Goal: Task Accomplishment & Management: Manage account settings

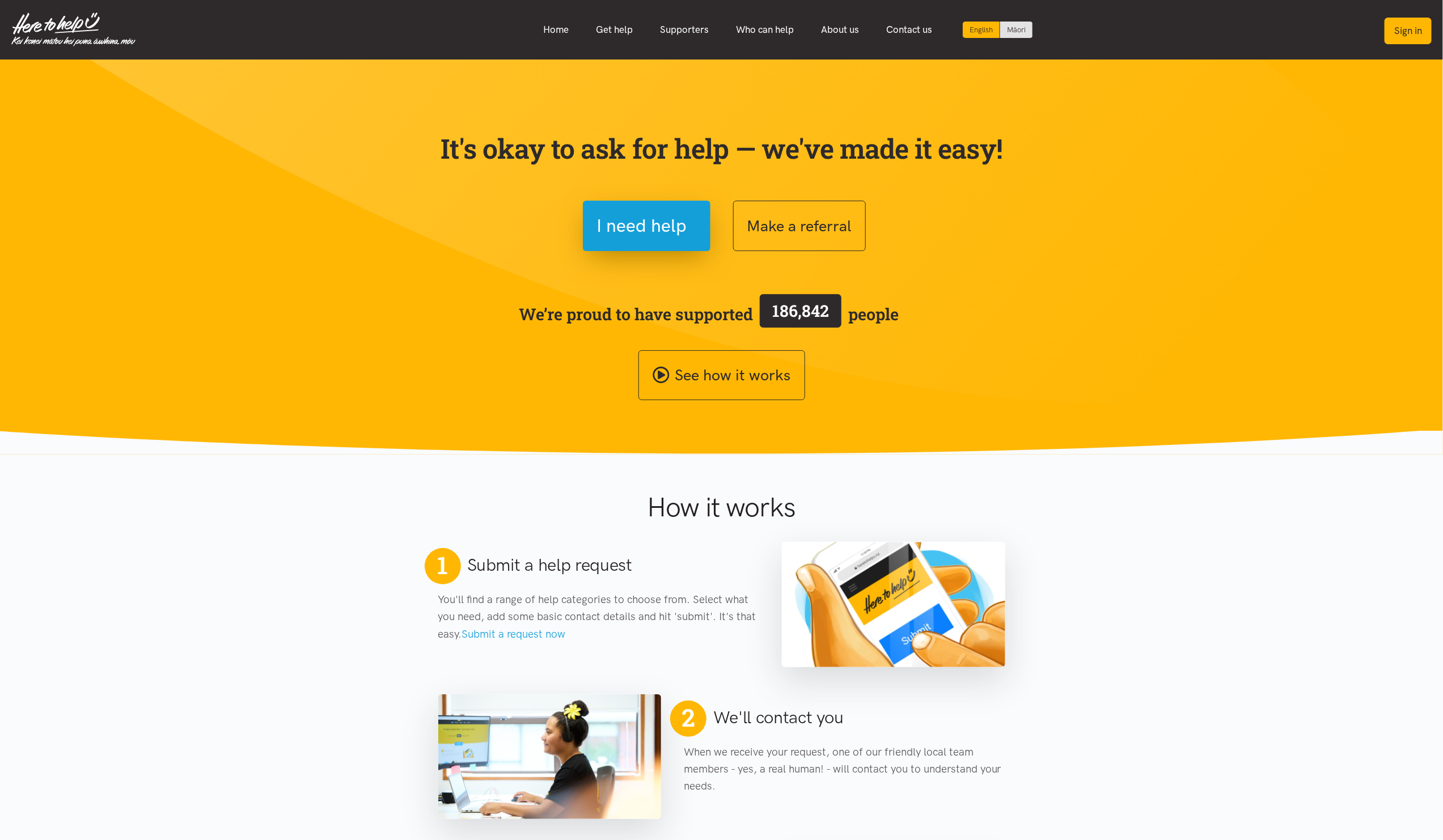
click at [1407, 30] on button "Sign in" at bounding box center [1408, 31] width 47 height 27
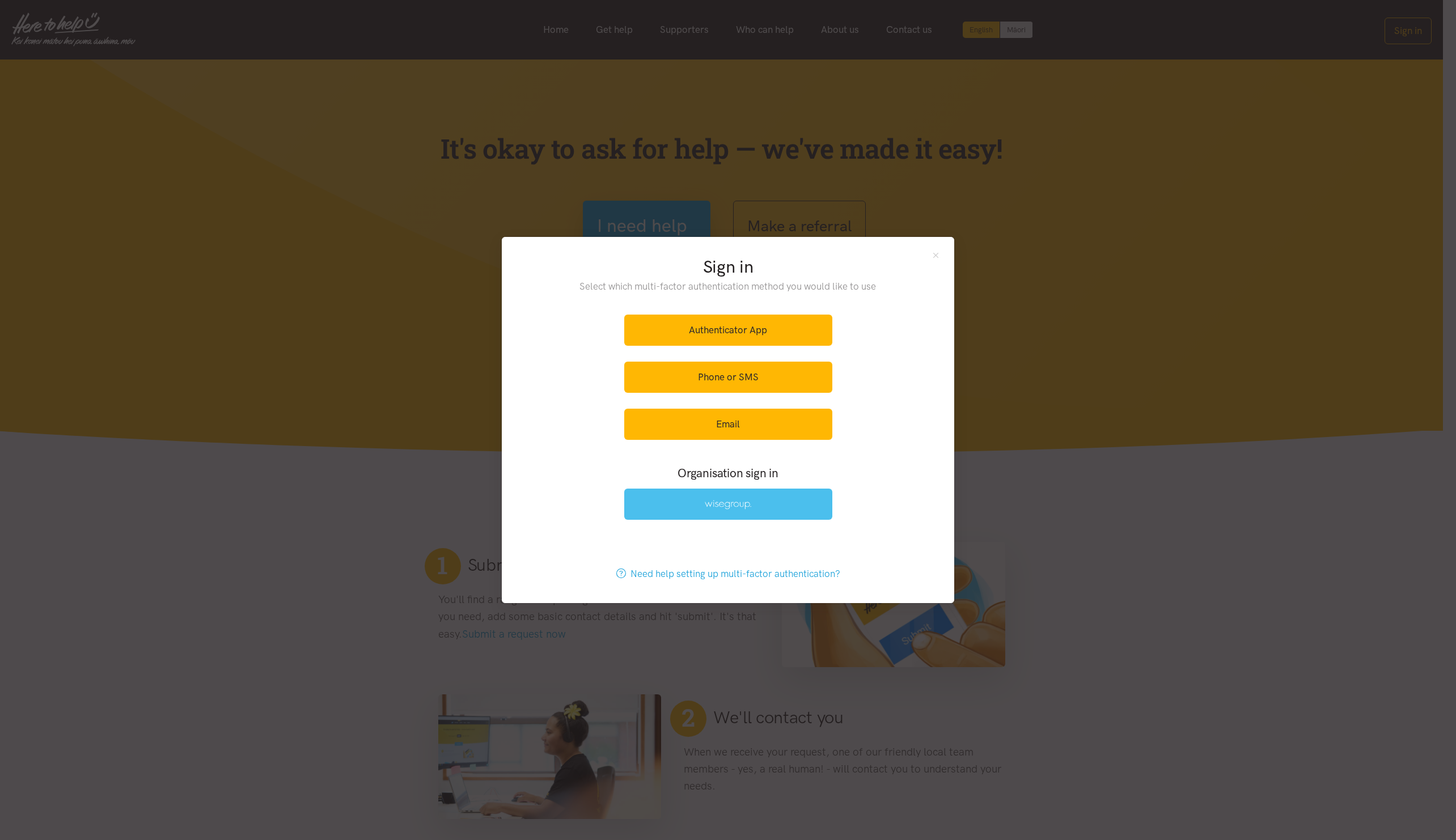
click at [715, 509] on img at bounding box center [728, 505] width 46 height 9
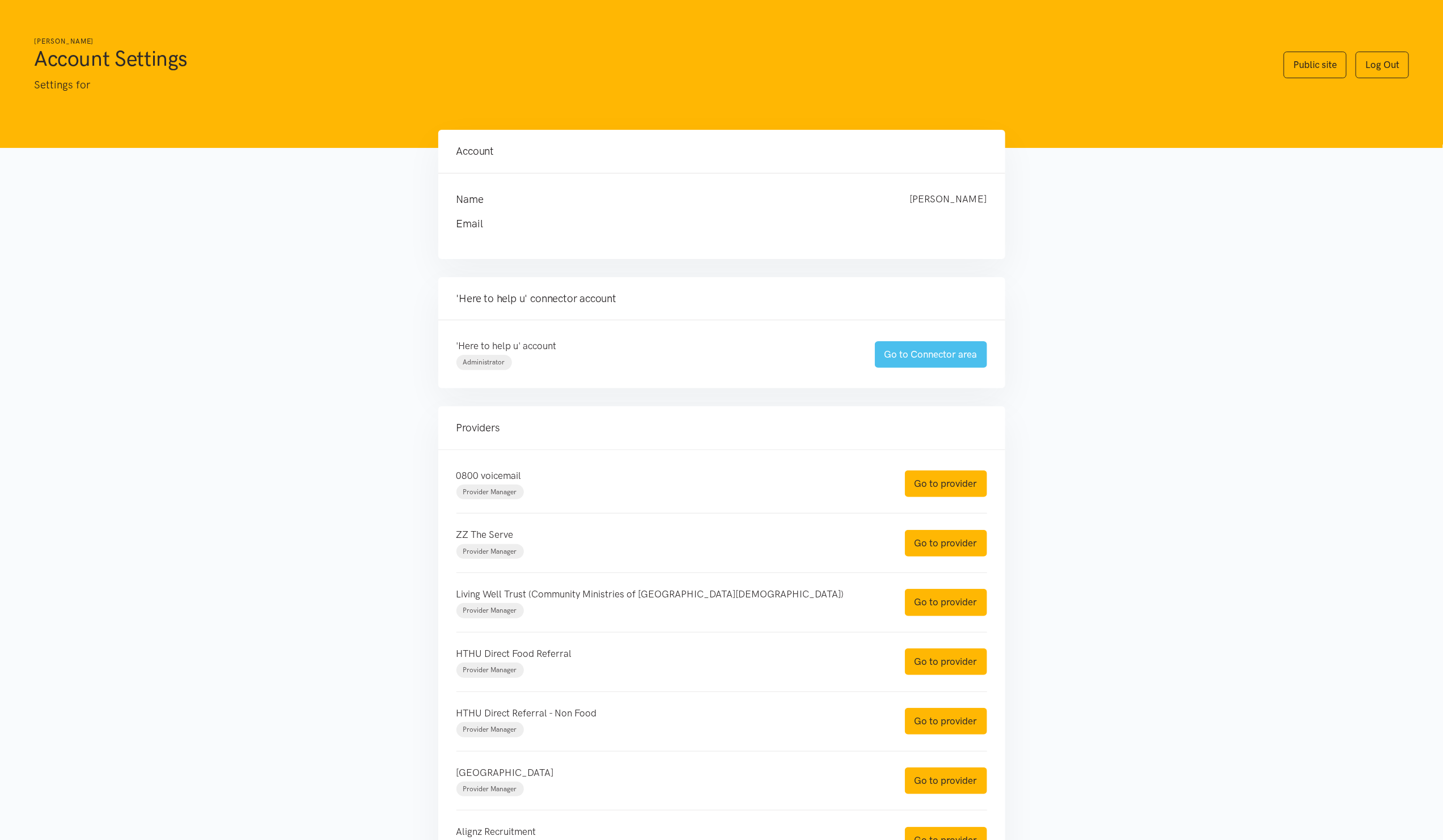
click at [921, 349] on link "Go to Connector area" at bounding box center [931, 355] width 112 height 27
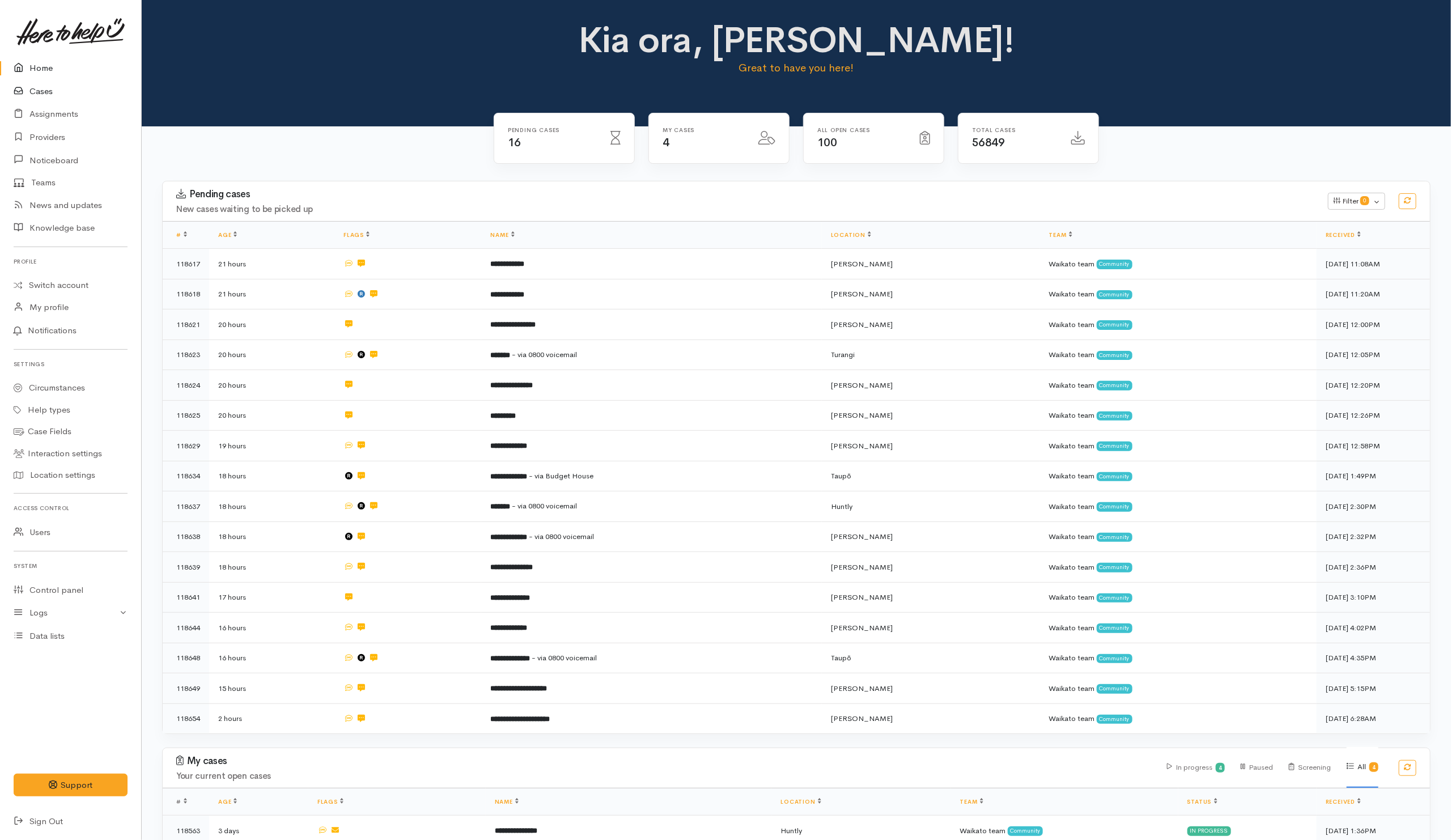
click at [52, 90] on link "Cases" at bounding box center [70, 92] width 141 height 23
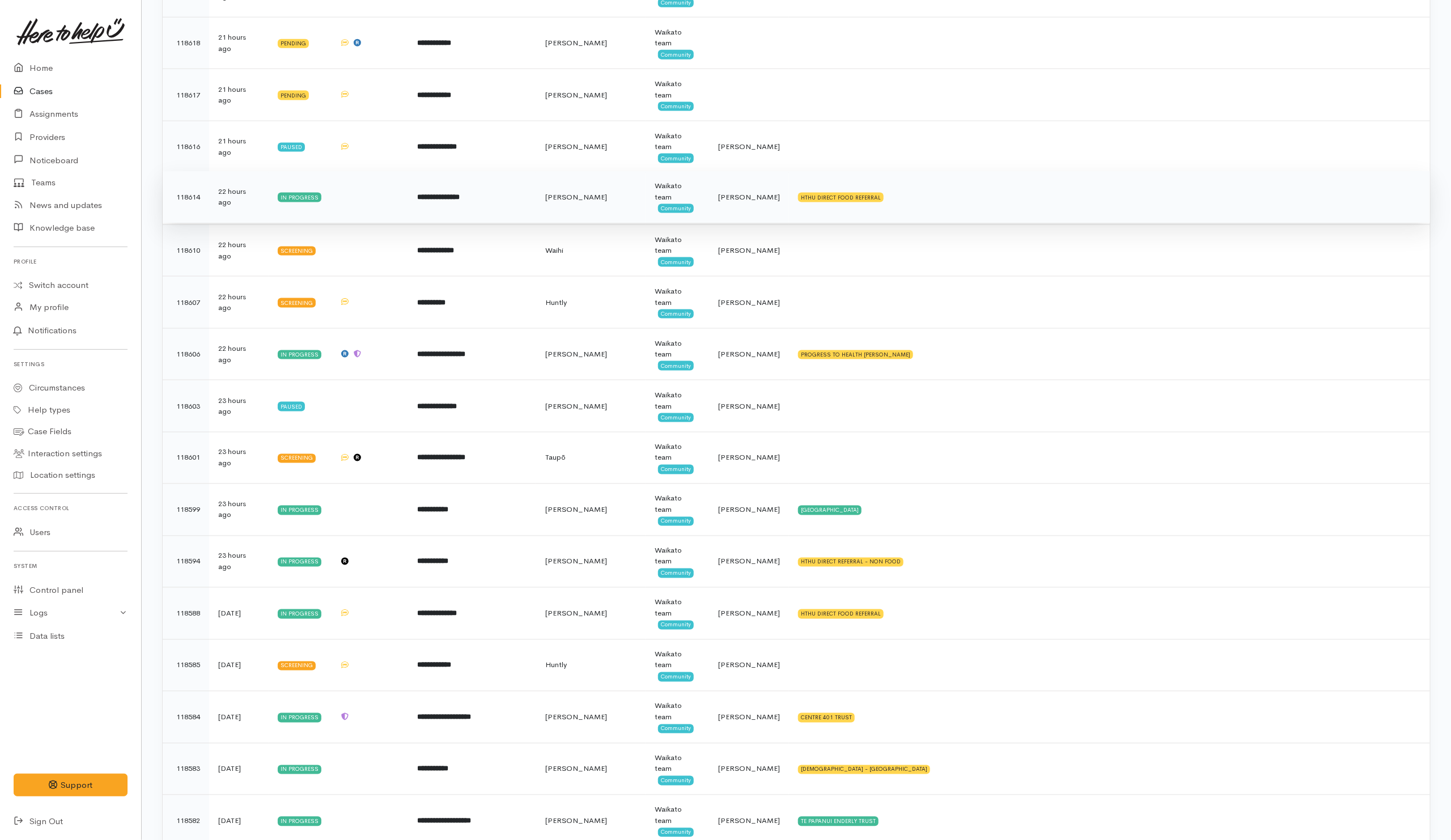
scroll to position [1020, 0]
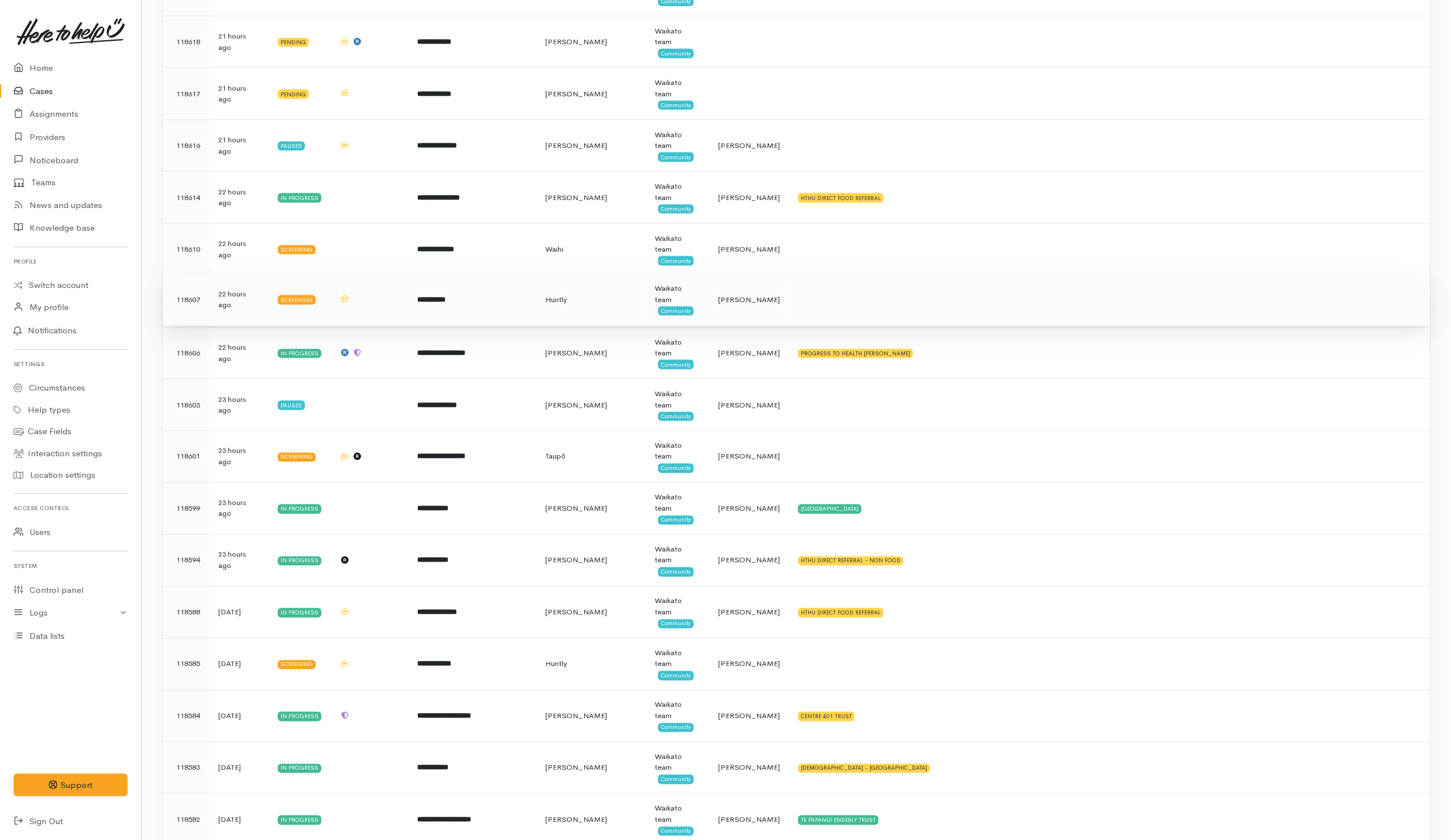
click at [854, 311] on td at bounding box center [1109, 300] width 641 height 52
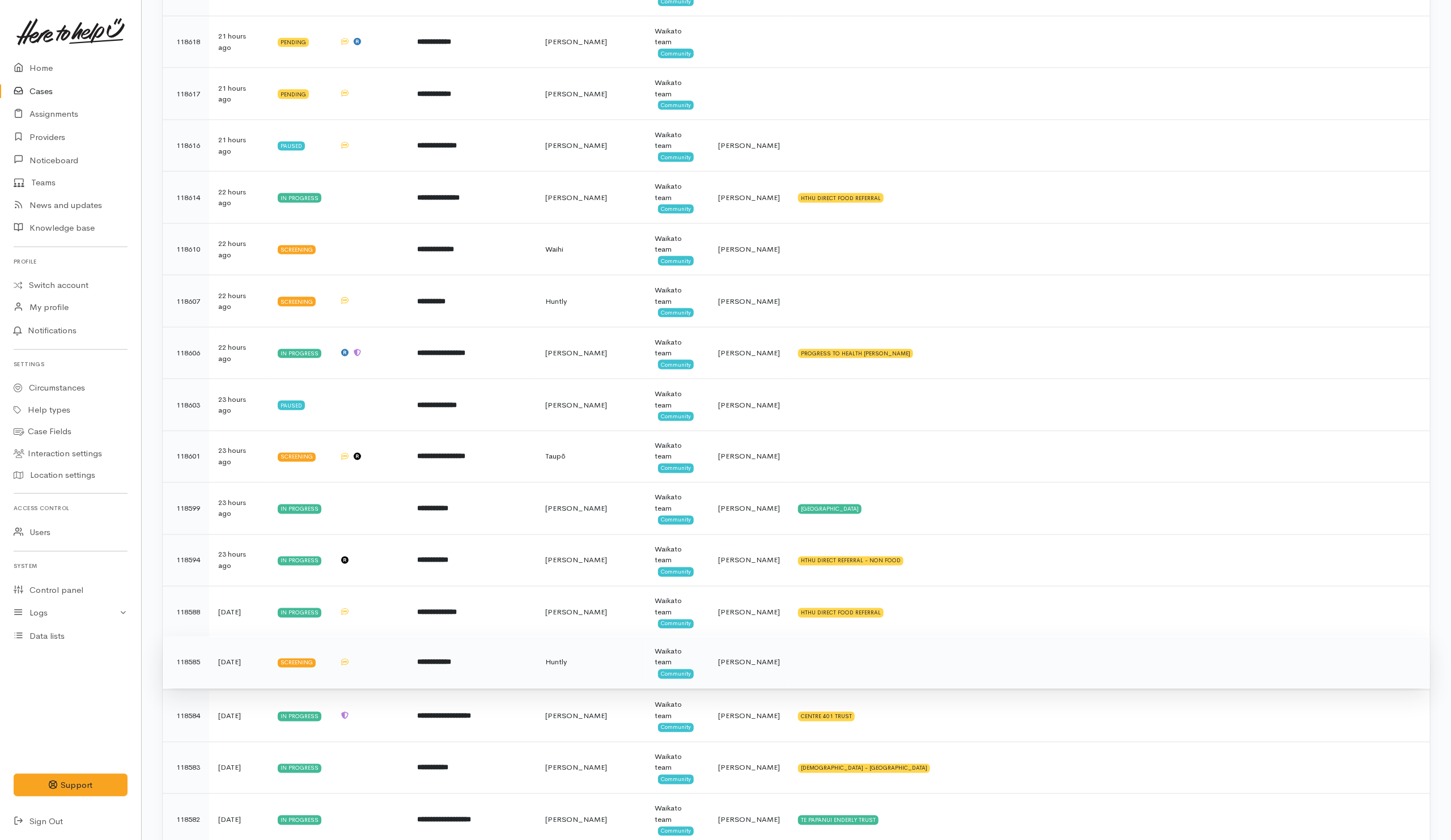
click at [888, 682] on td at bounding box center [1109, 663] width 641 height 52
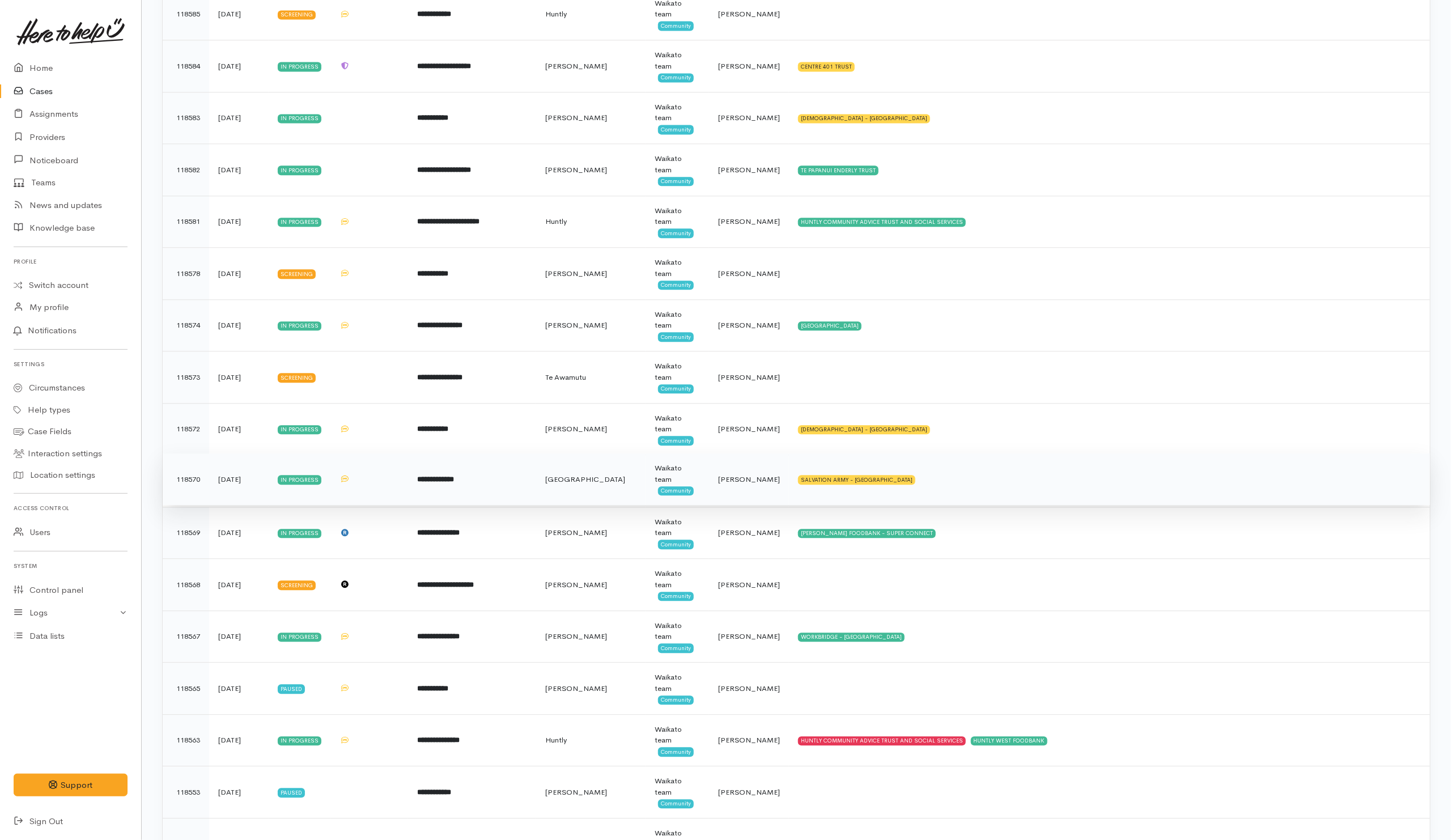
scroll to position [1701, 0]
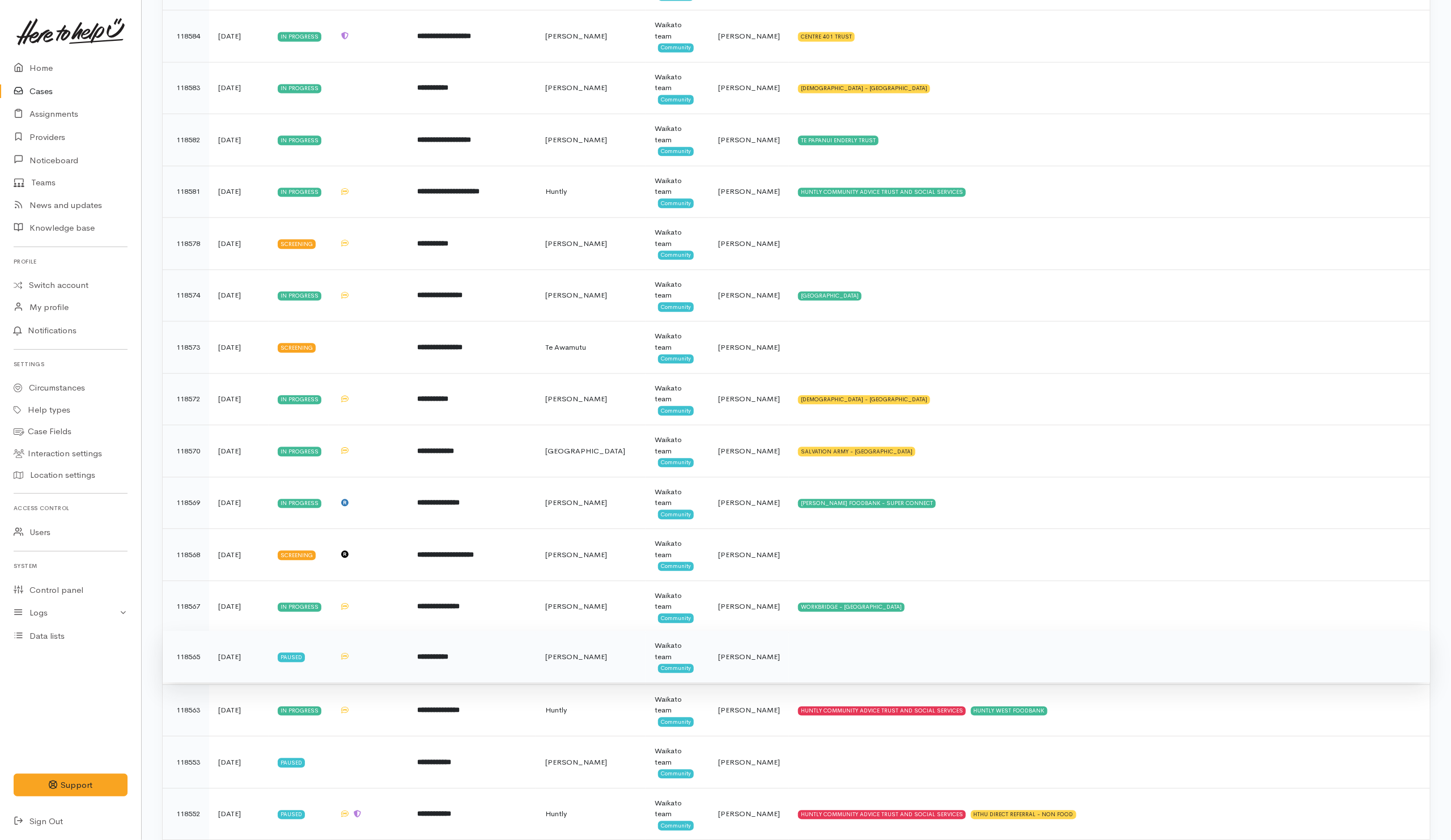
click at [868, 683] on td at bounding box center [1109, 657] width 641 height 52
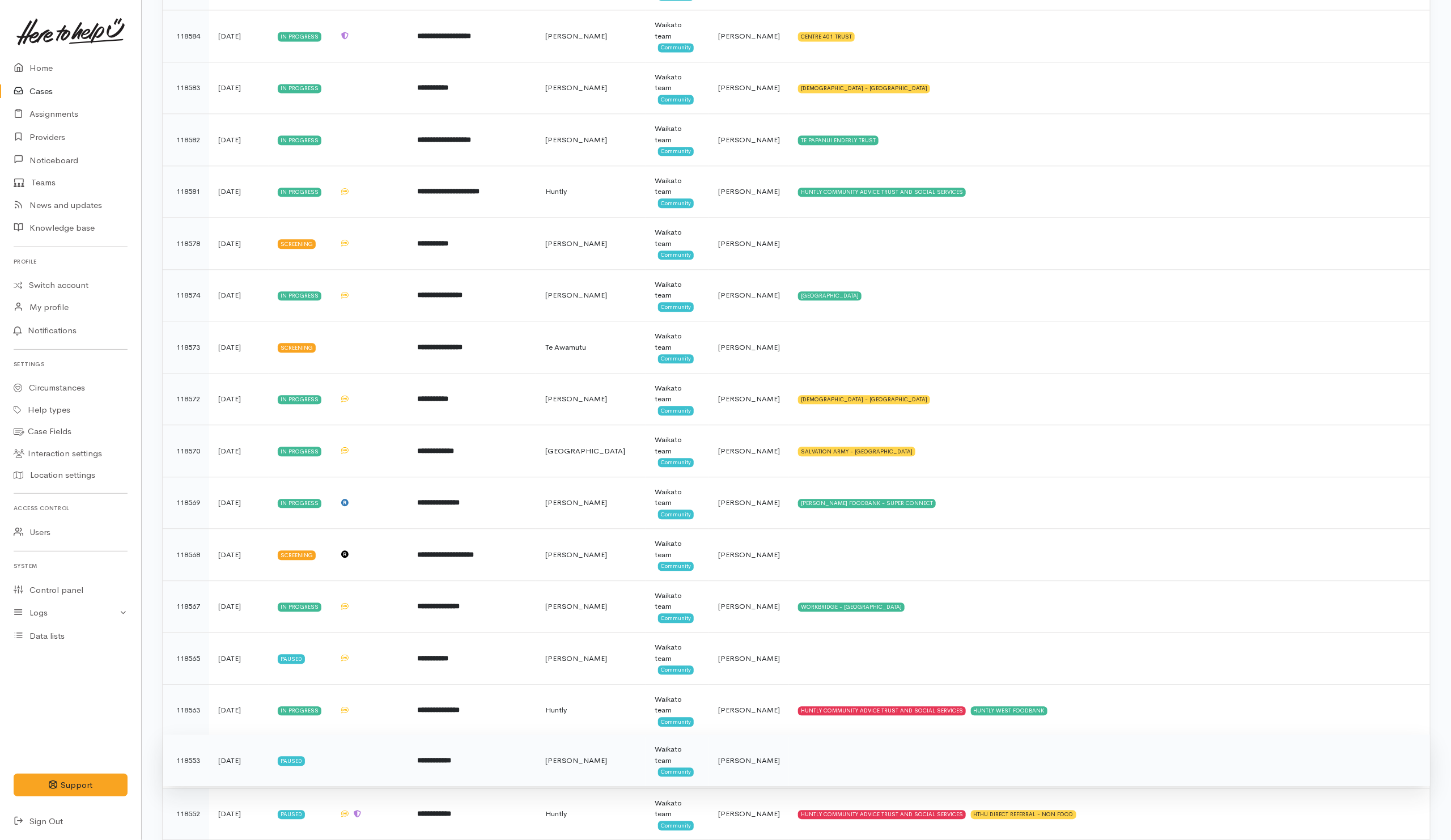
click at [838, 774] on td at bounding box center [1109, 760] width 641 height 52
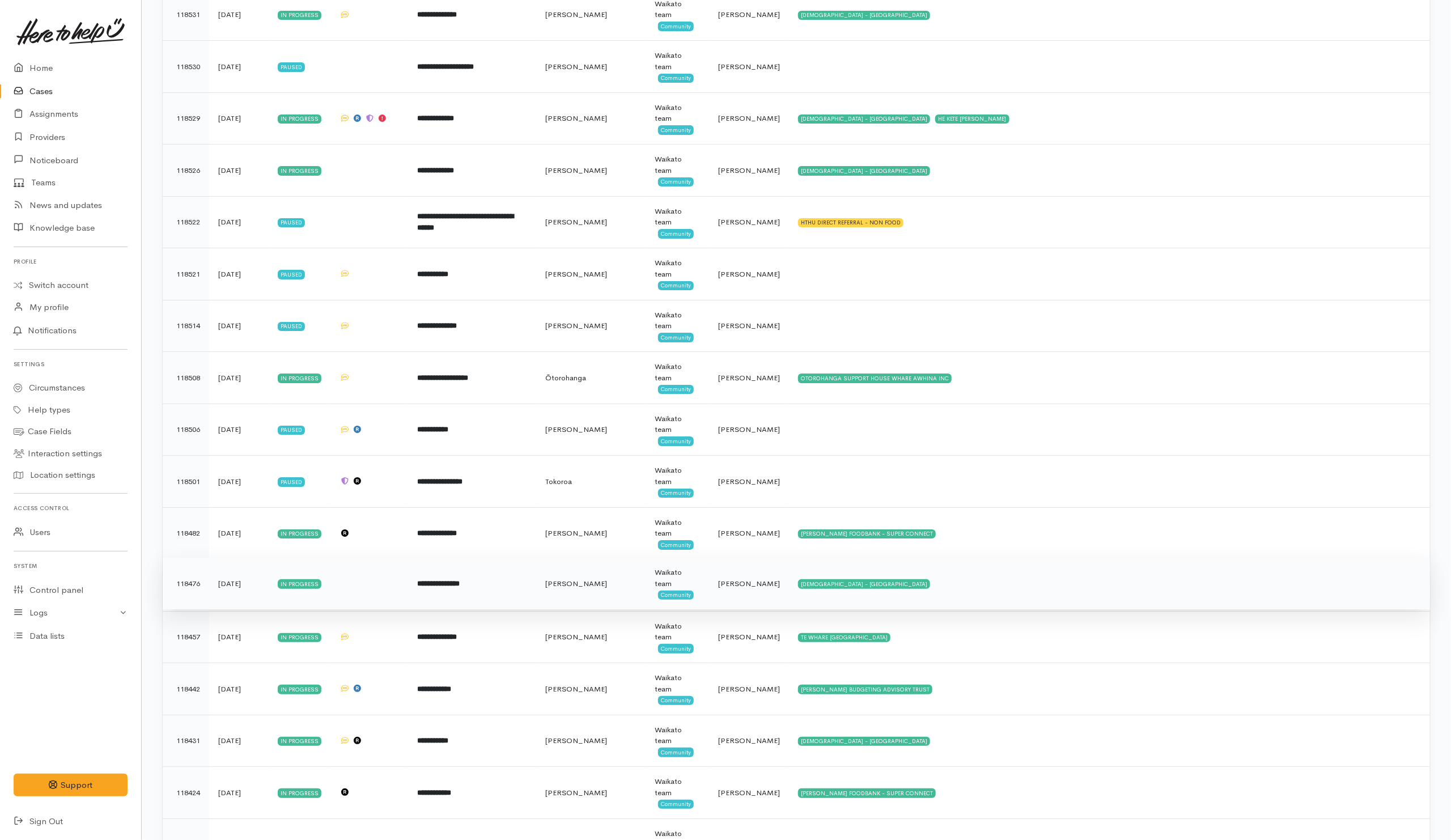
scroll to position [2806, 0]
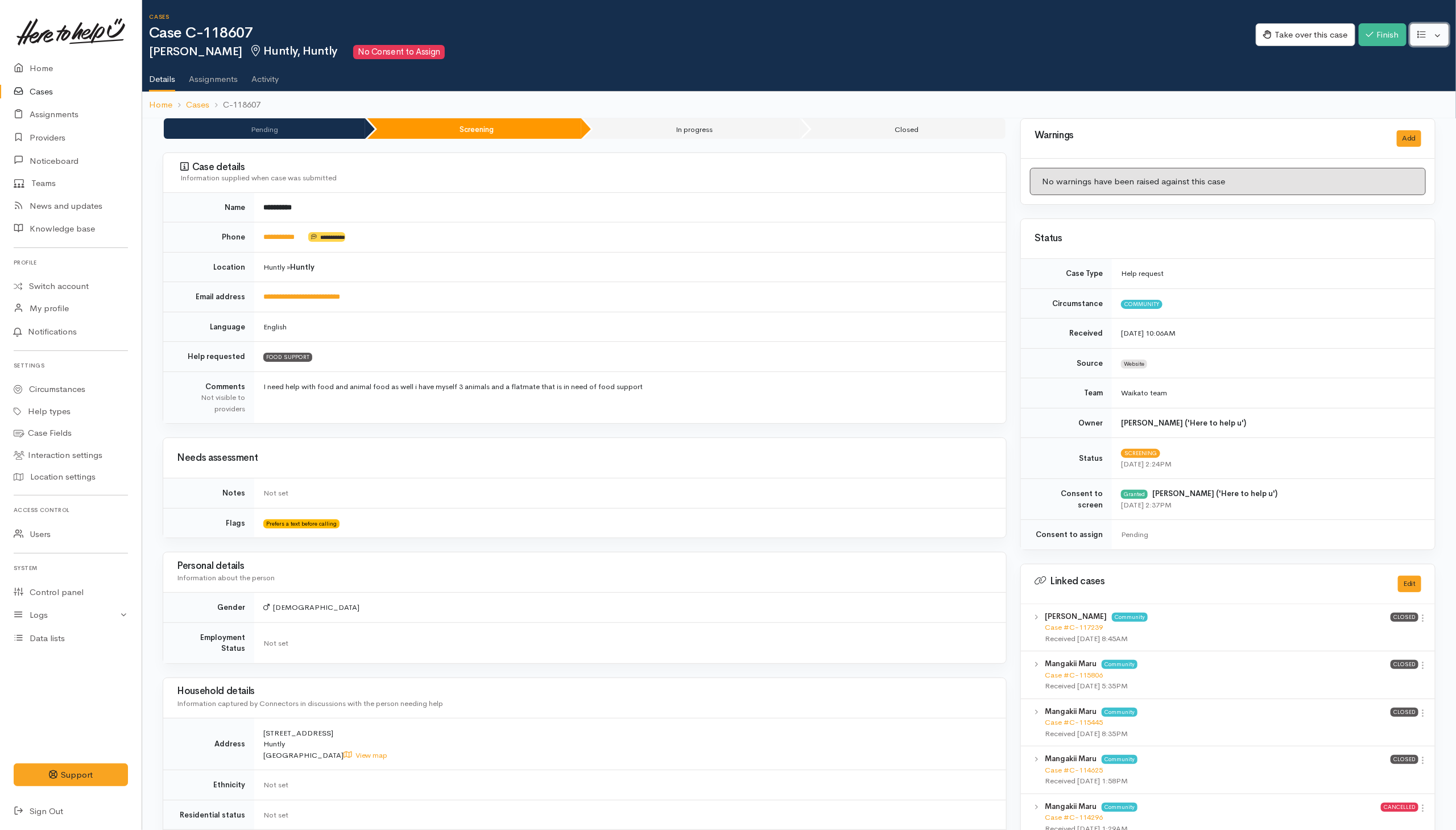
click at [969, 33] on button "button" at bounding box center [1430, 35] width 39 height 23
click at [969, 98] on link "Re-assign team" at bounding box center [1388, 96] width 122 height 18
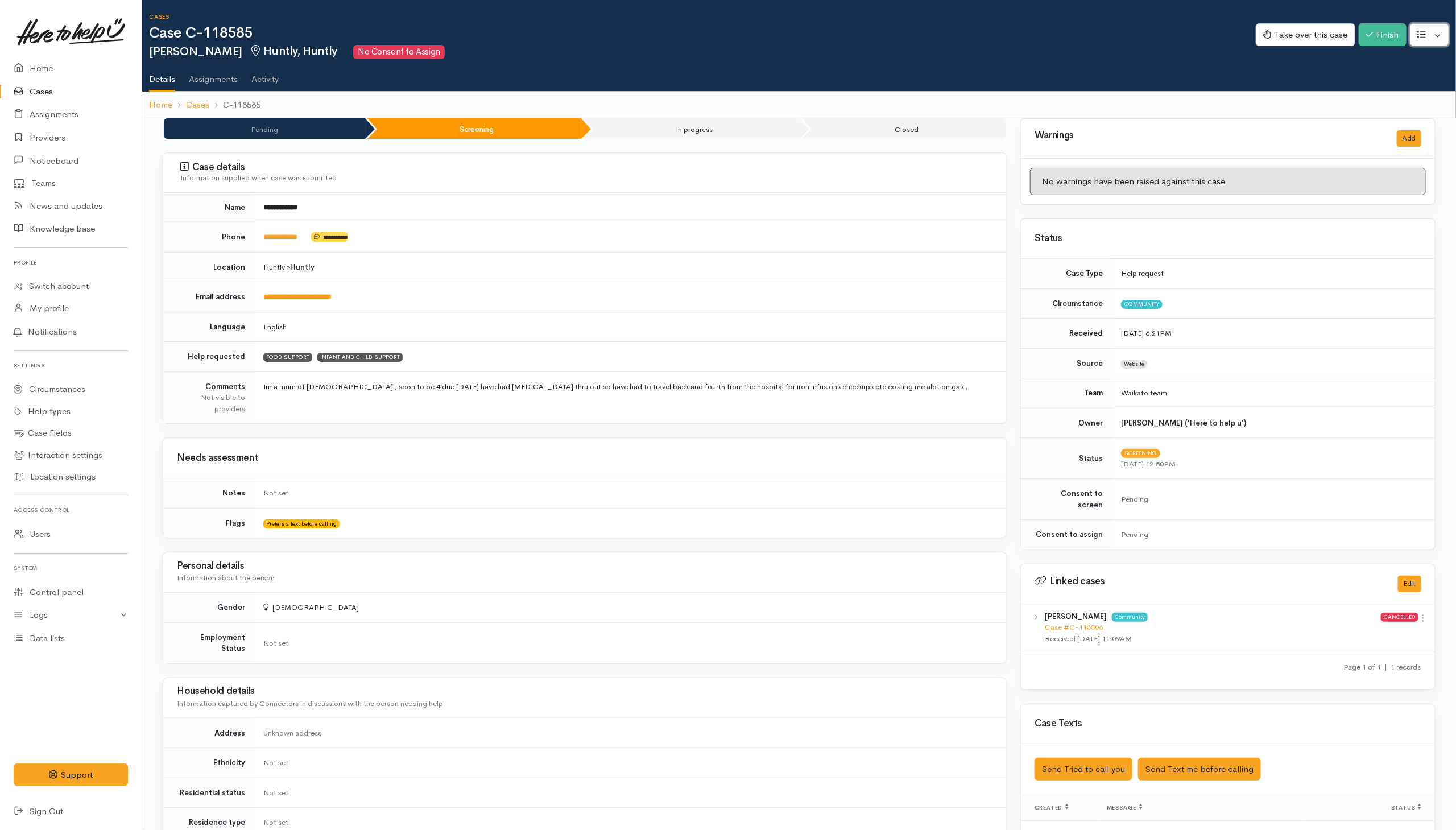
click at [969, 33] on button "button" at bounding box center [1430, 35] width 39 height 23
click at [969, 94] on link "Re-assign team" at bounding box center [1388, 96] width 122 height 18
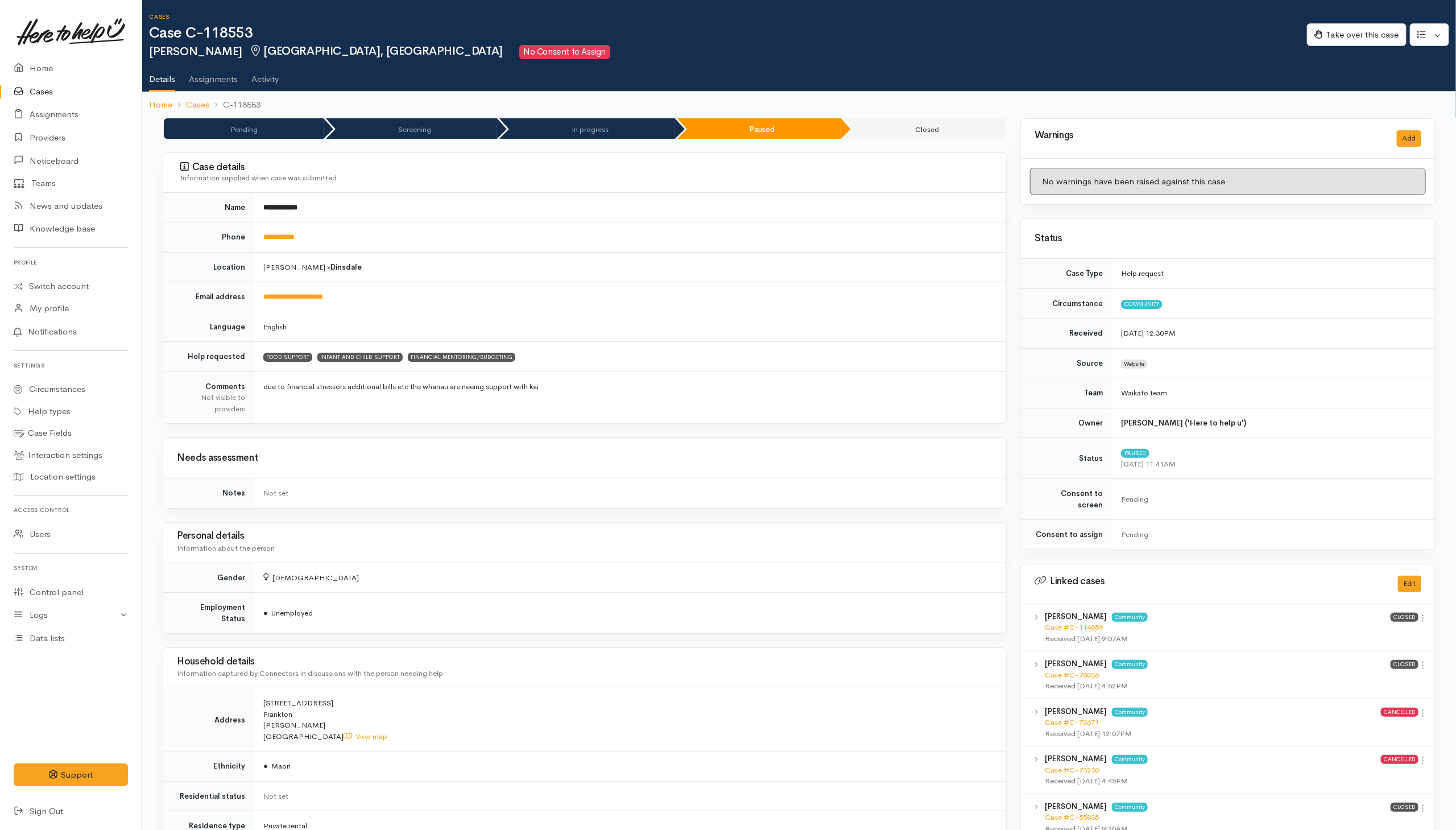
click at [969, 34] on button "button" at bounding box center [1430, 35] width 39 height 23
click at [969, 96] on link "Re-assign team" at bounding box center [1388, 96] width 122 height 18
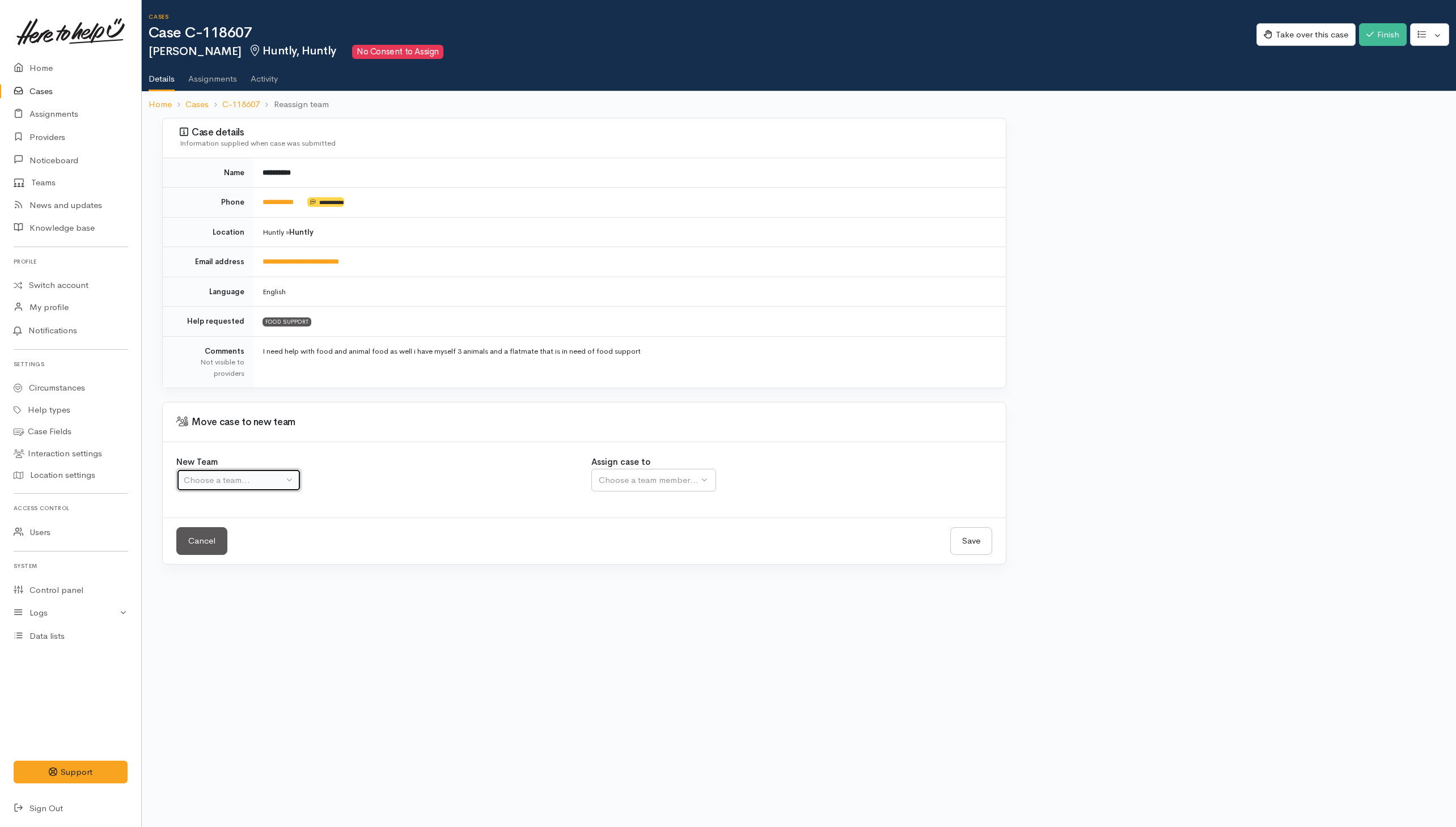
click at [280, 485] on div "Choose a team..." at bounding box center [234, 481] width 100 height 13
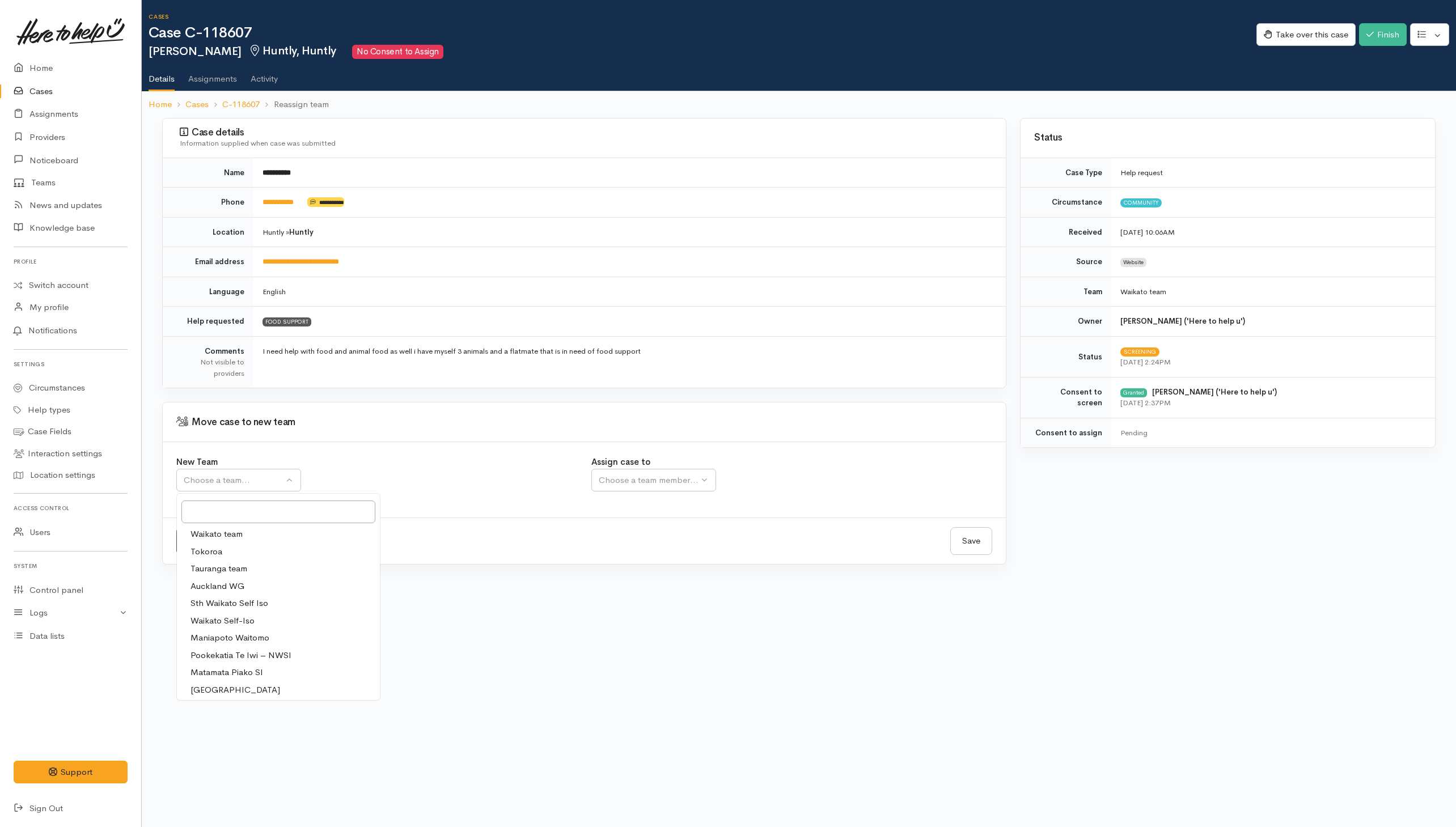
click at [246, 536] on link "Waikato team" at bounding box center [278, 534] width 203 height 18
select select "1"
click at [657, 482] on div "Choose a team member..." at bounding box center [686, 481] width 173 height 13
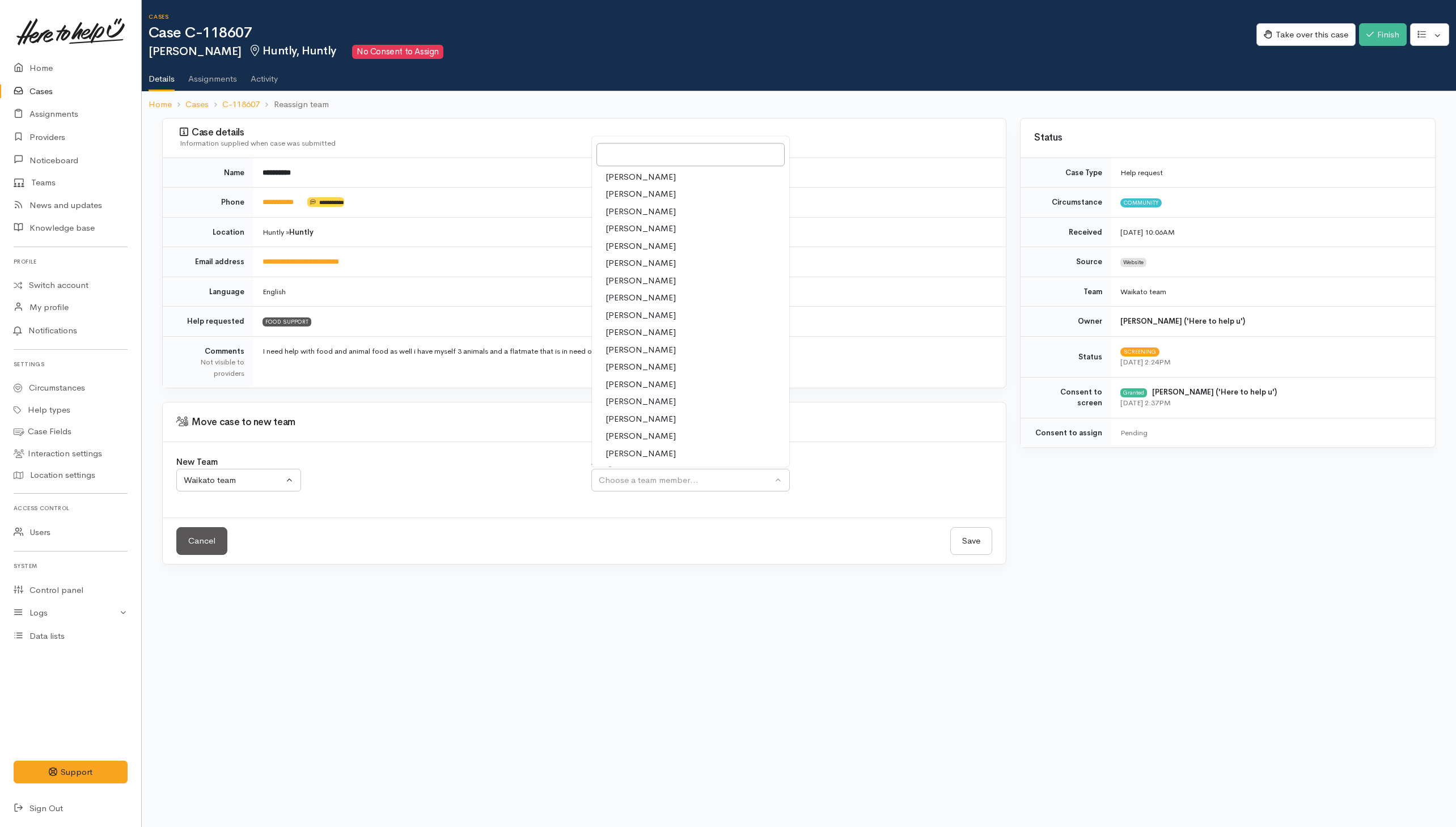
click at [621, 458] on span "[PERSON_NAME]" at bounding box center [640, 454] width 70 height 13
select select "1463"
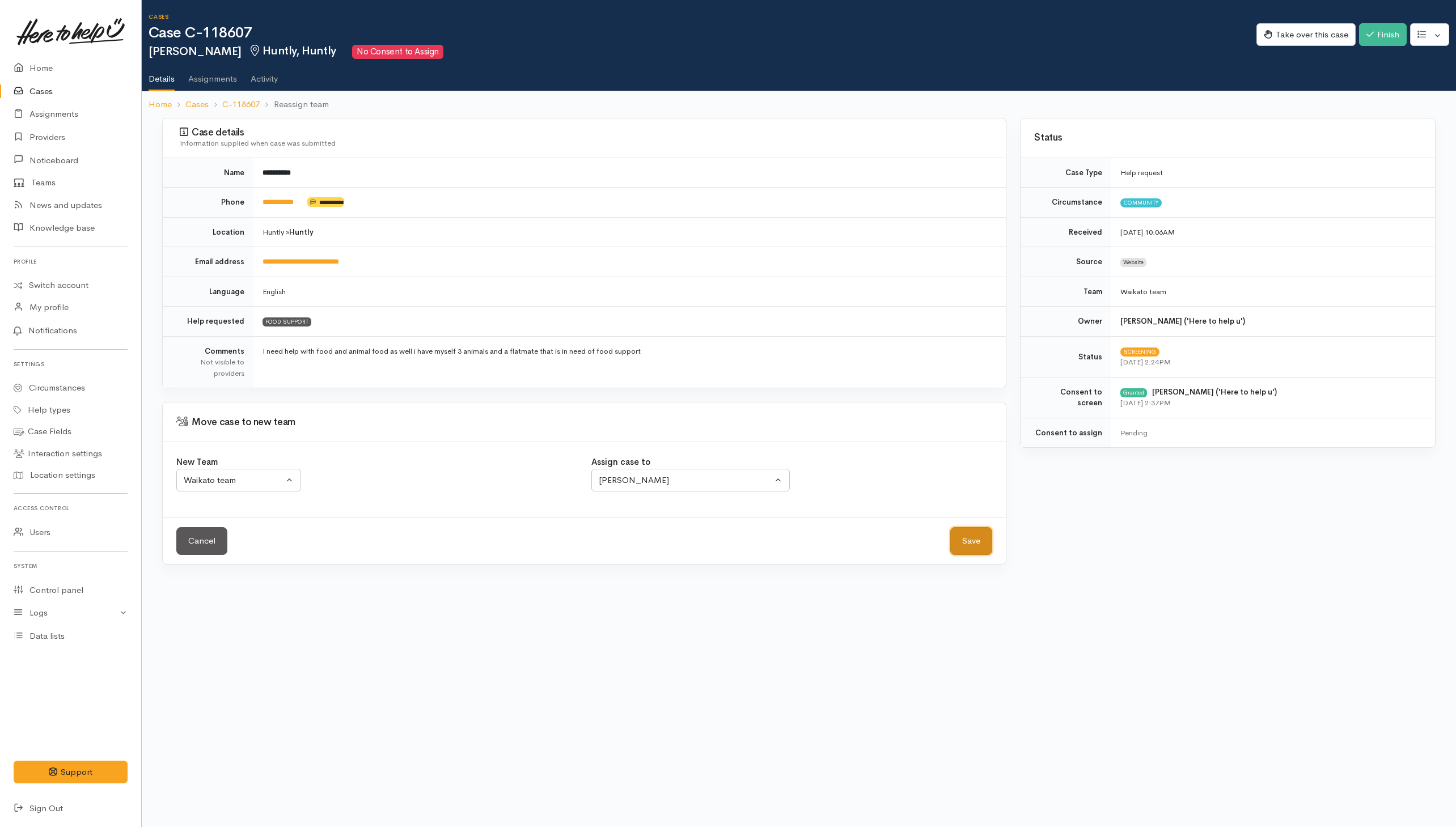
click at [954, 537] on button "Save" at bounding box center [971, 541] width 42 height 28
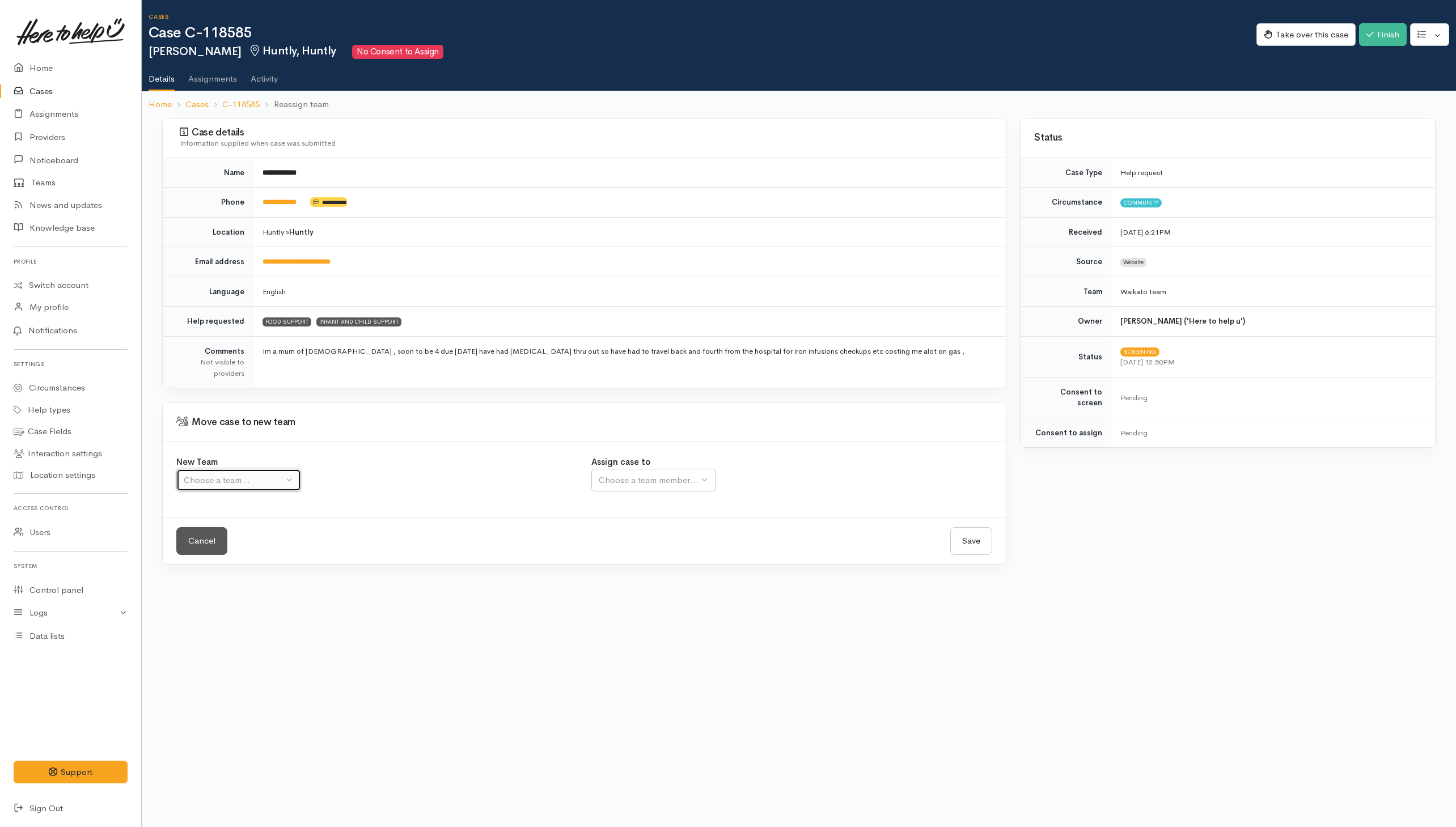
click at [279, 486] on div "Choose a team..." at bounding box center [234, 481] width 100 height 13
click at [251, 539] on link "Waikato team" at bounding box center [278, 534] width 203 height 18
select select "1"
click at [662, 486] on div "Choose a team member..." at bounding box center [686, 481] width 173 height 13
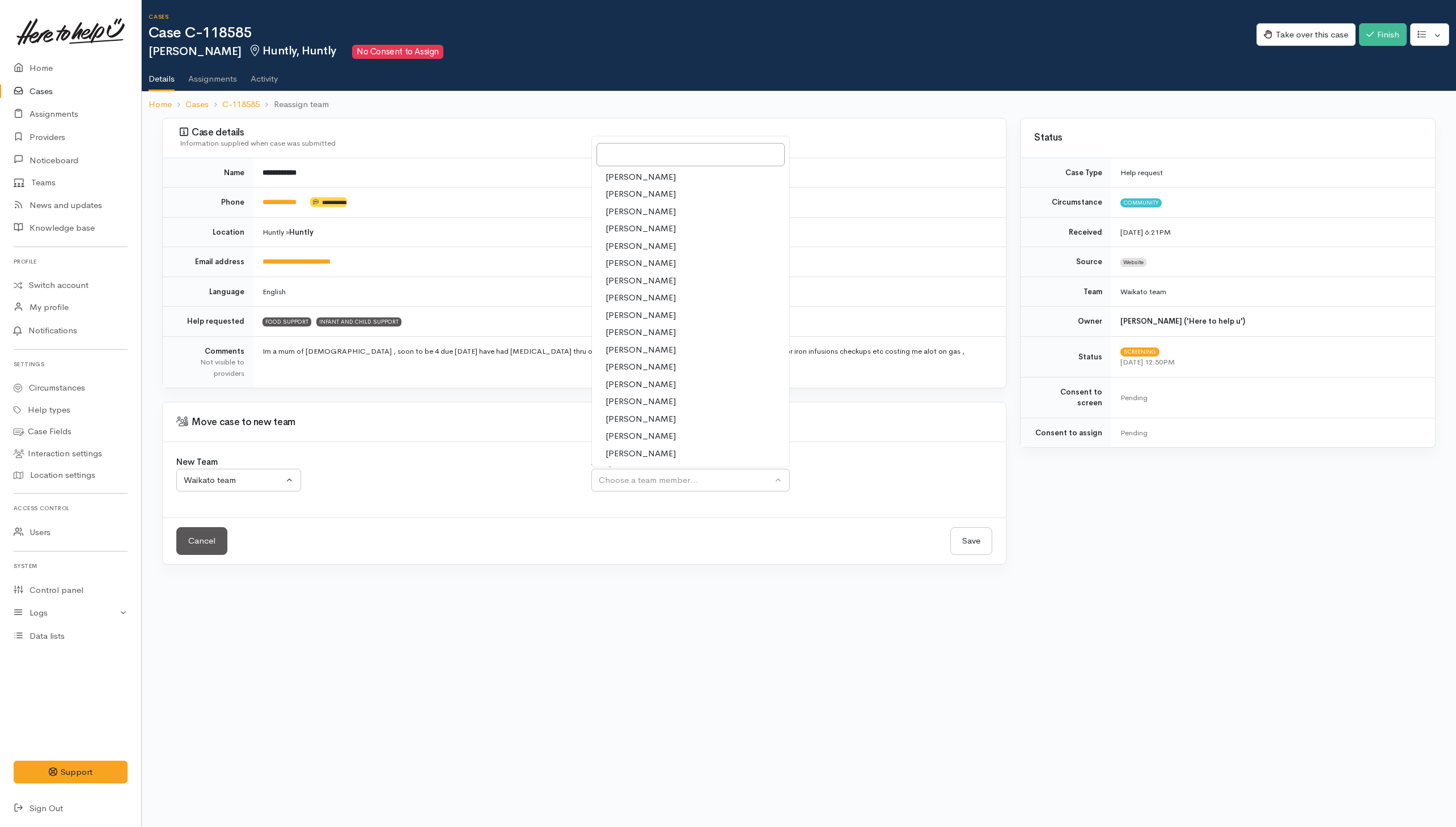
click at [641, 460] on span "Shirley Mackie" at bounding box center [640, 454] width 70 height 13
select select "1463"
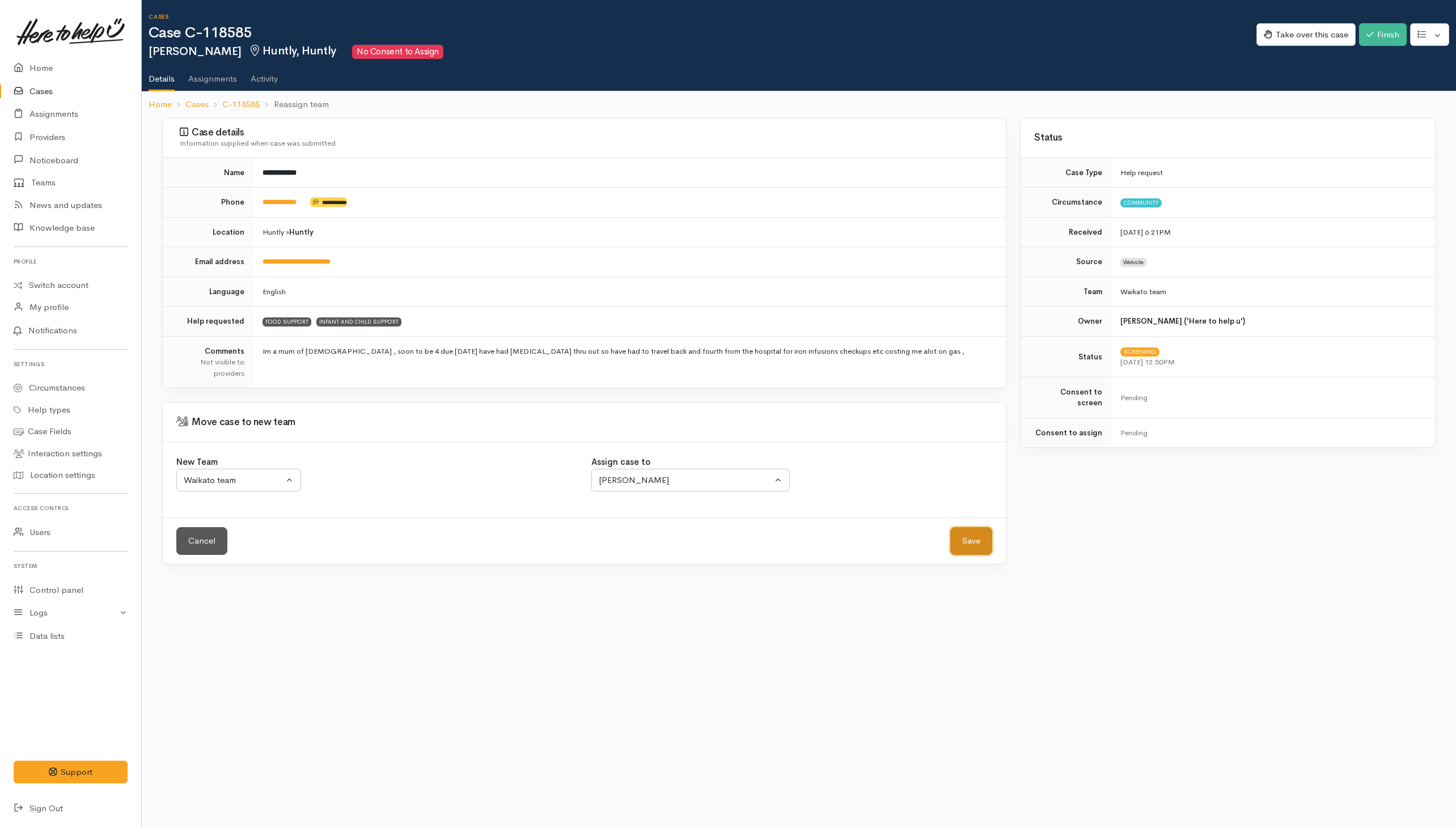
click at [982, 543] on button "Save" at bounding box center [971, 541] width 42 height 28
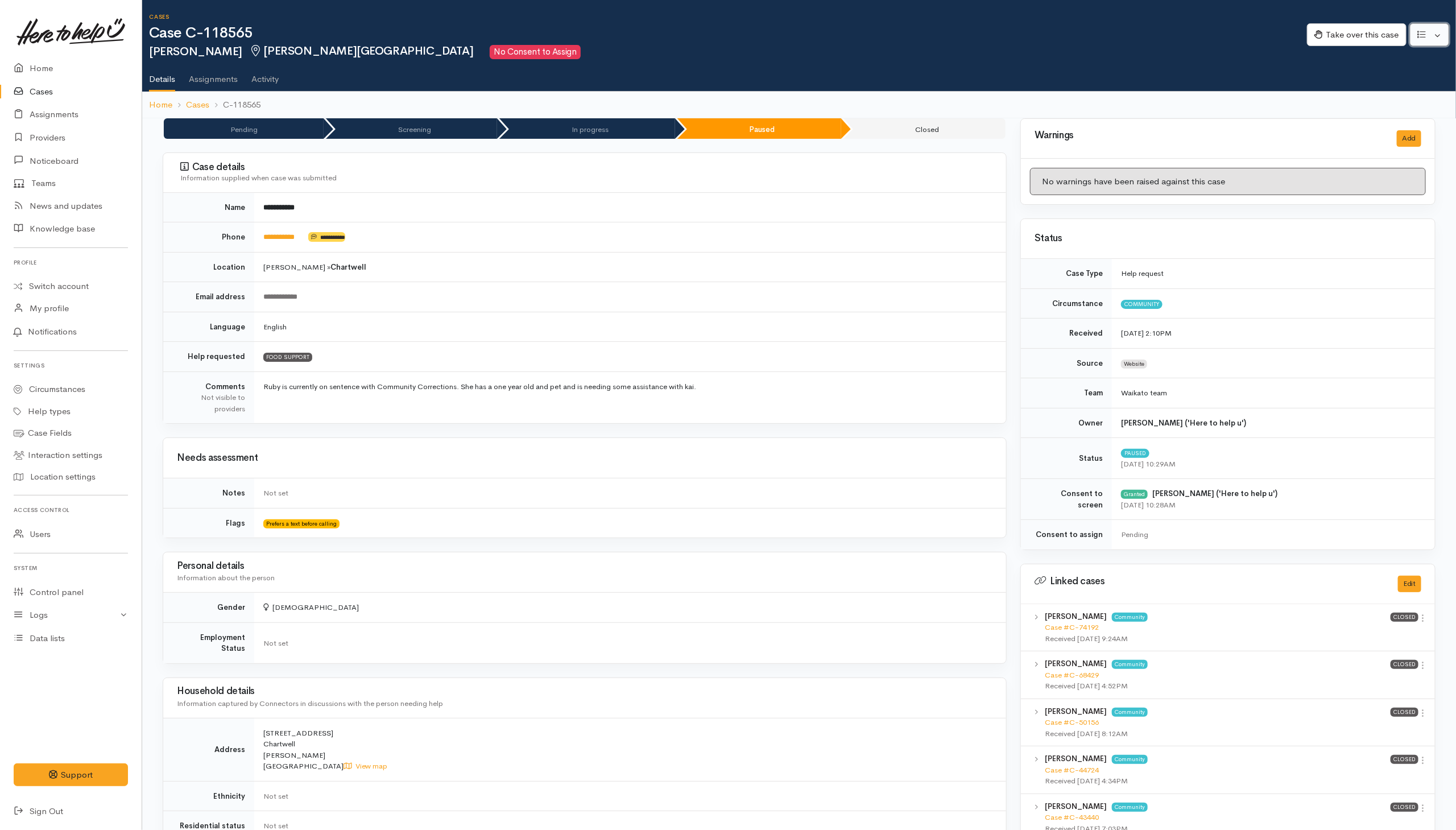
click at [1441, 36] on button "button" at bounding box center [1430, 35] width 39 height 23
click at [1384, 91] on link "Re-assign team" at bounding box center [1388, 96] width 122 height 18
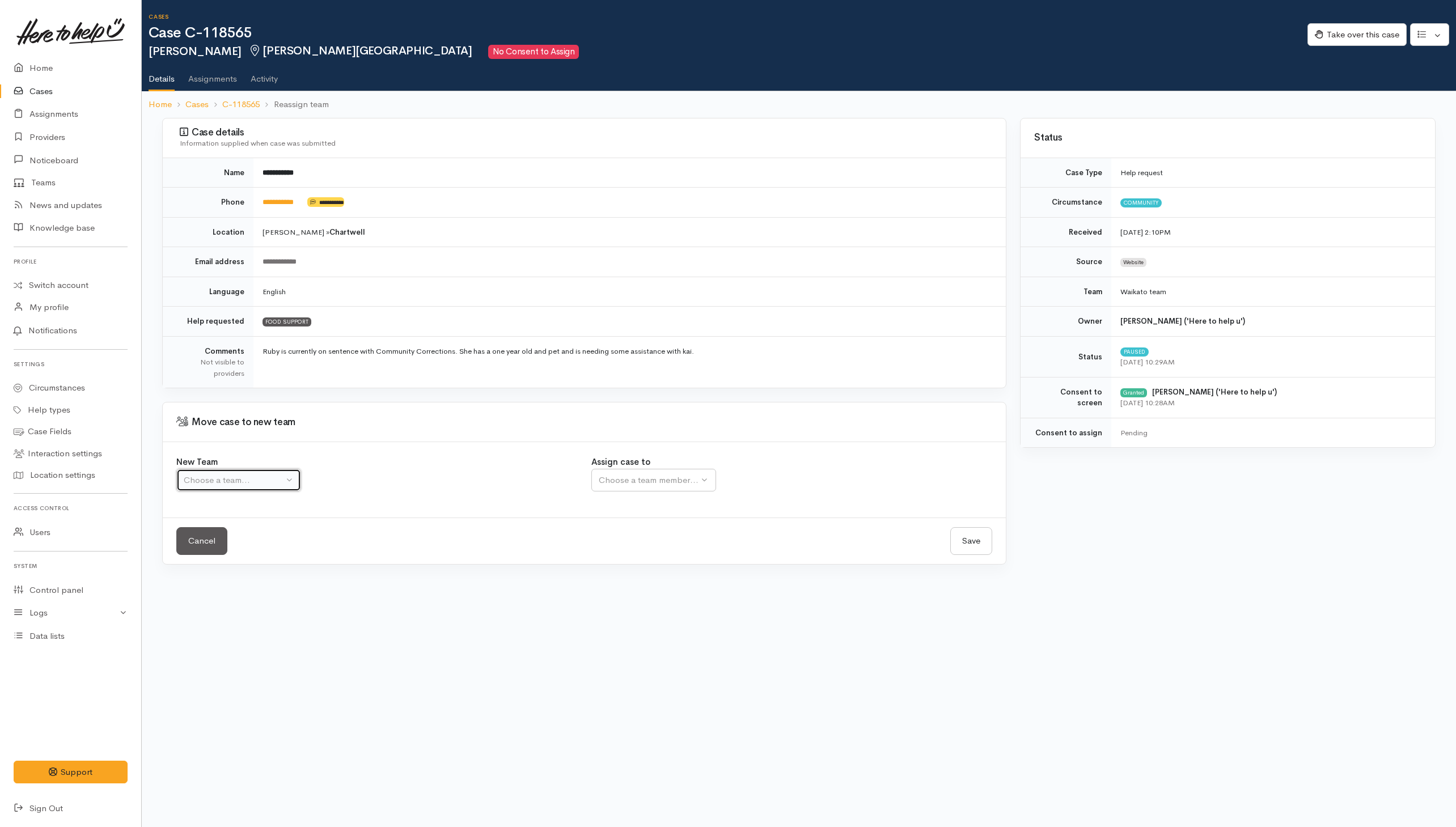
click at [283, 473] on button "Choose a team..." at bounding box center [238, 481] width 125 height 23
click at [244, 536] on link "Waikato team" at bounding box center [278, 534] width 203 height 18
select select "1"
click at [689, 485] on div "Choose a team member..." at bounding box center [686, 481] width 173 height 13
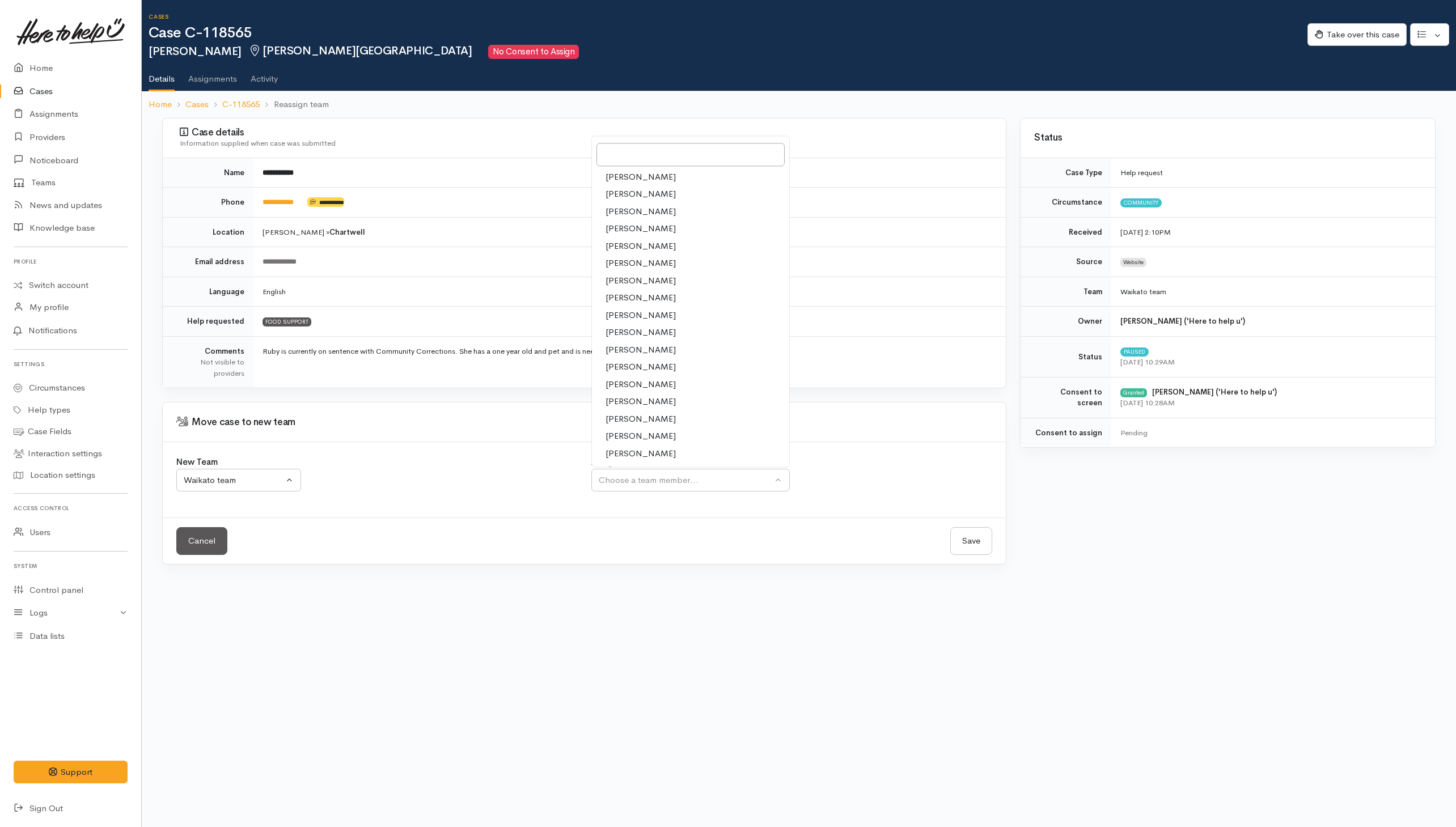
click at [641, 455] on span "[PERSON_NAME]" at bounding box center [640, 454] width 70 height 13
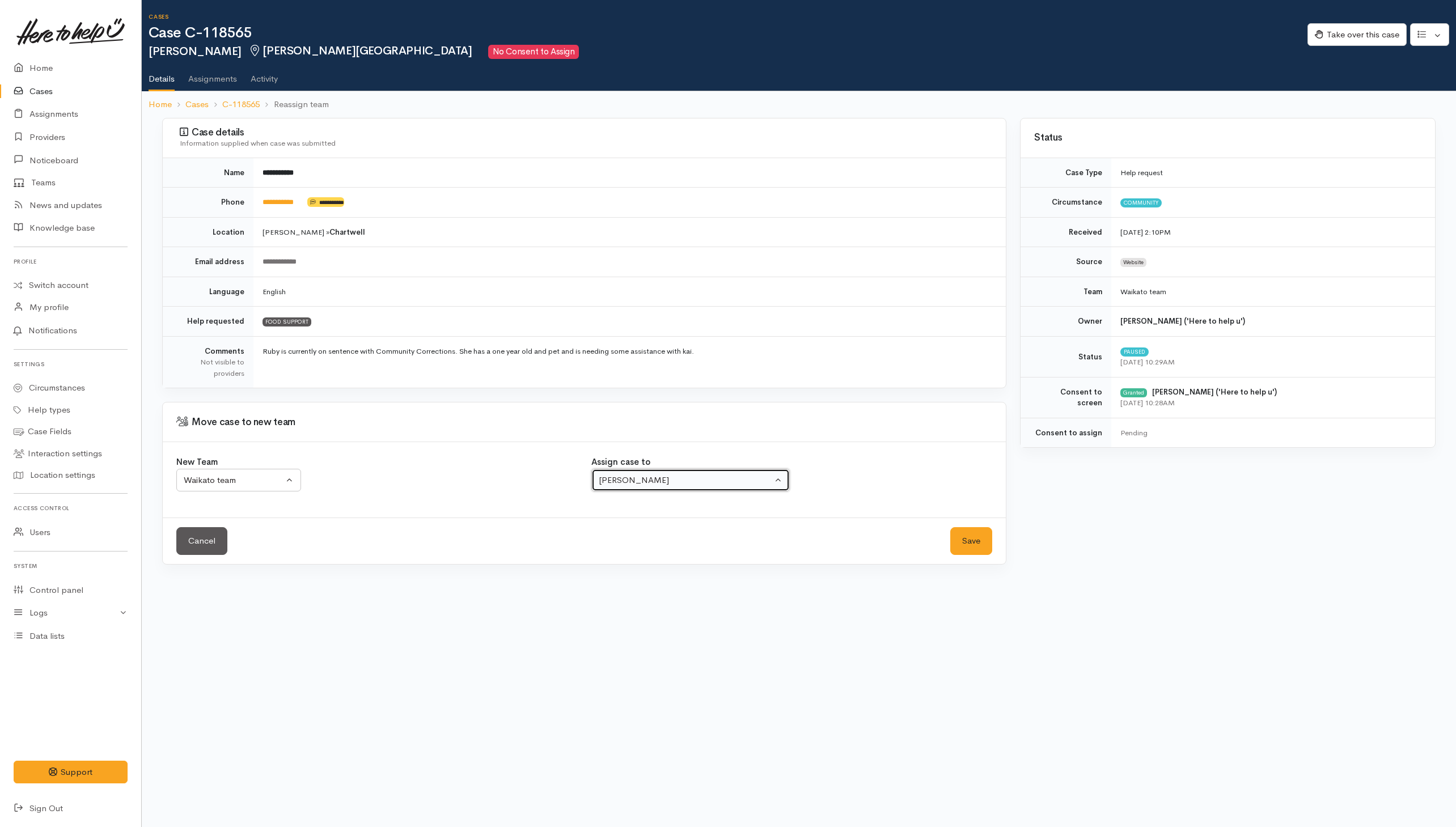
click at [653, 487] on div "[PERSON_NAME]" at bounding box center [686, 481] width 173 height 13
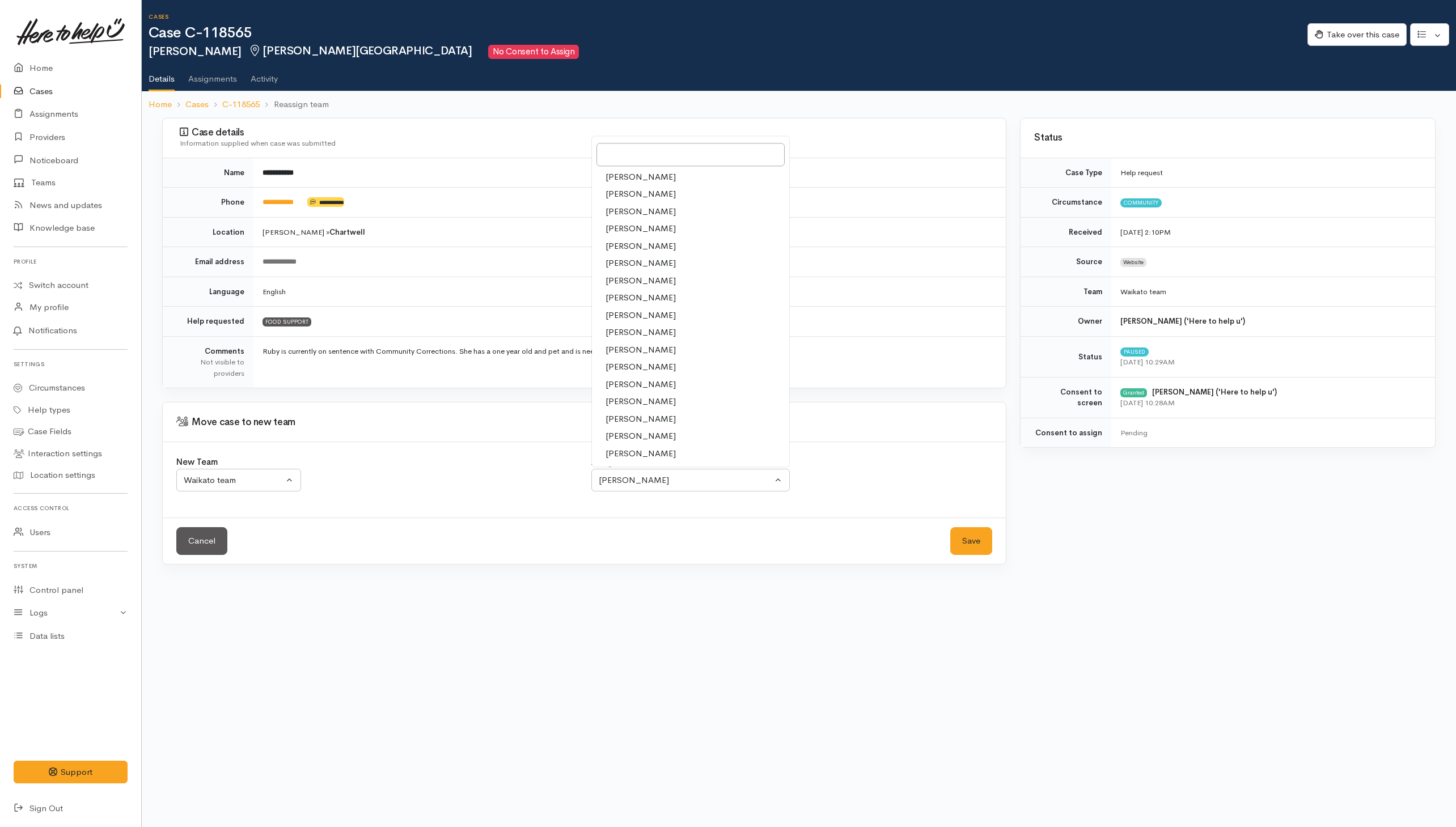
click at [628, 385] on span "Nicole Rusk" at bounding box center [640, 385] width 70 height 13
select select "2314"
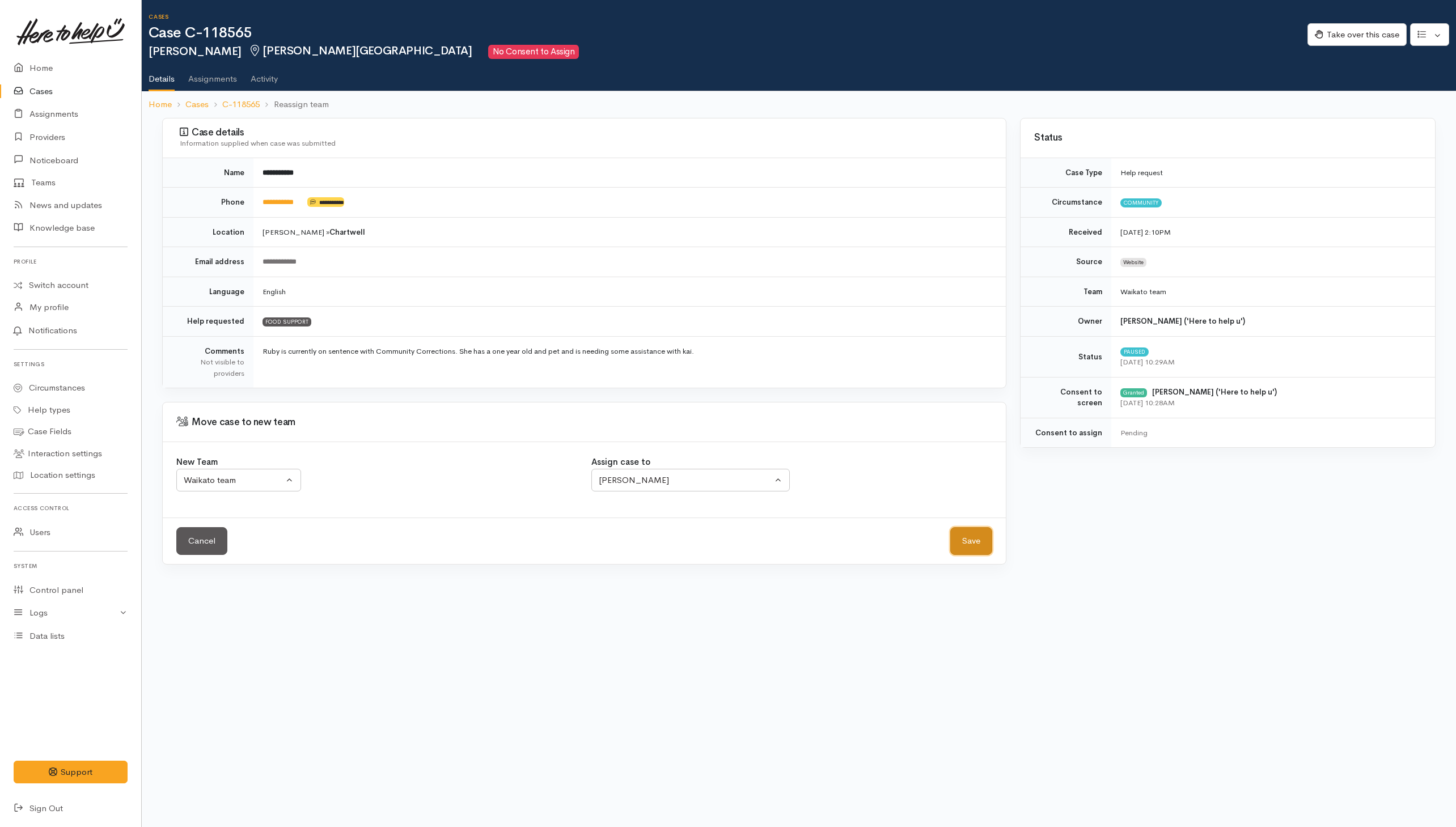
click at [965, 536] on button "Save" at bounding box center [971, 541] width 42 height 28
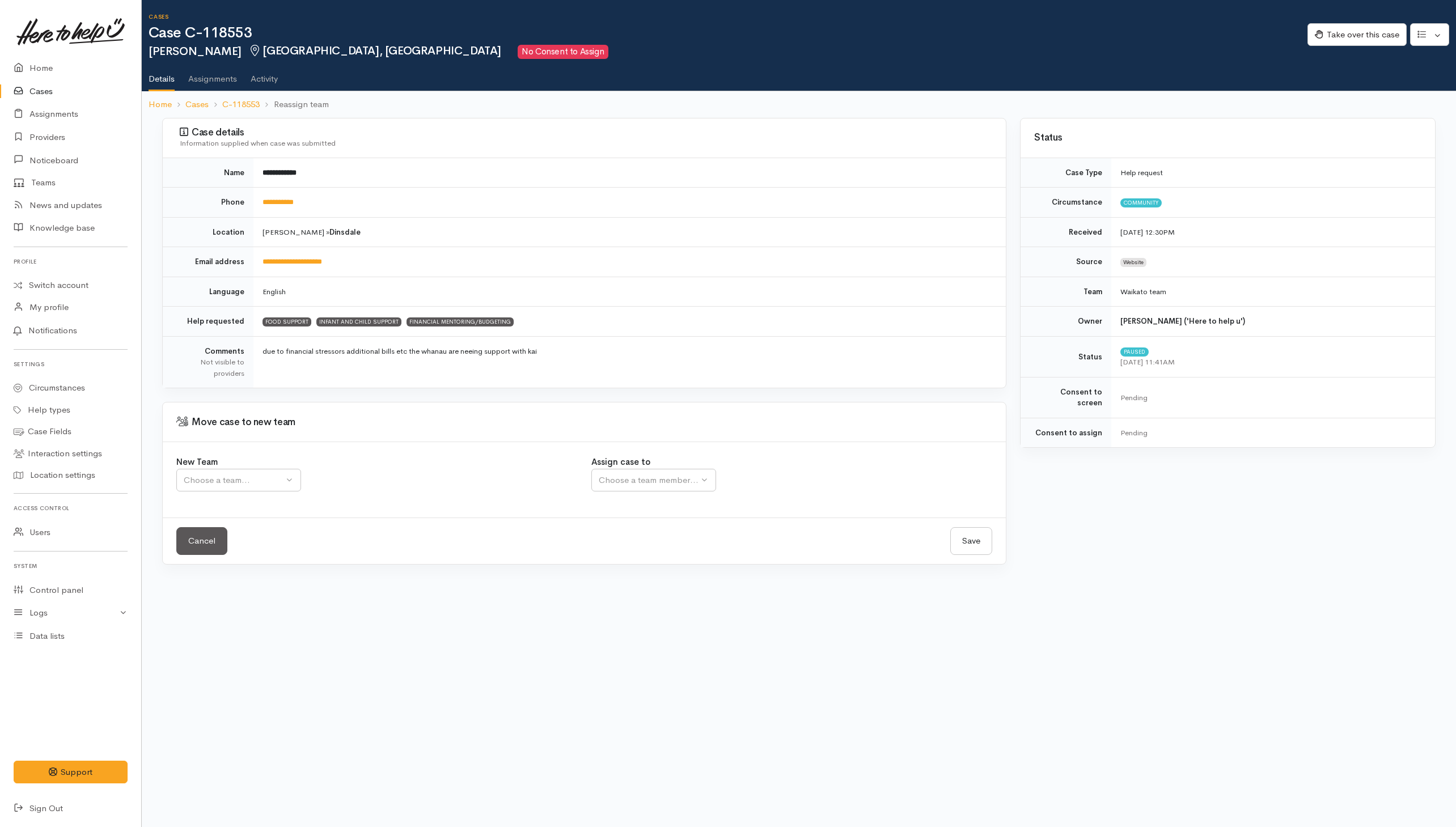
click at [252, 470] on div "New Team Waikato team Tokoroa Tauranga team Auckland WG Sth Waikato Self [GEOGR…" at bounding box center [377, 473] width 402 height 36
click at [245, 485] on div "Choose a team..." at bounding box center [234, 481] width 100 height 13
click at [234, 536] on span "Waikato team" at bounding box center [216, 534] width 52 height 13
select select "1"
click at [640, 479] on div "Choose a team member..." at bounding box center [686, 481] width 173 height 13
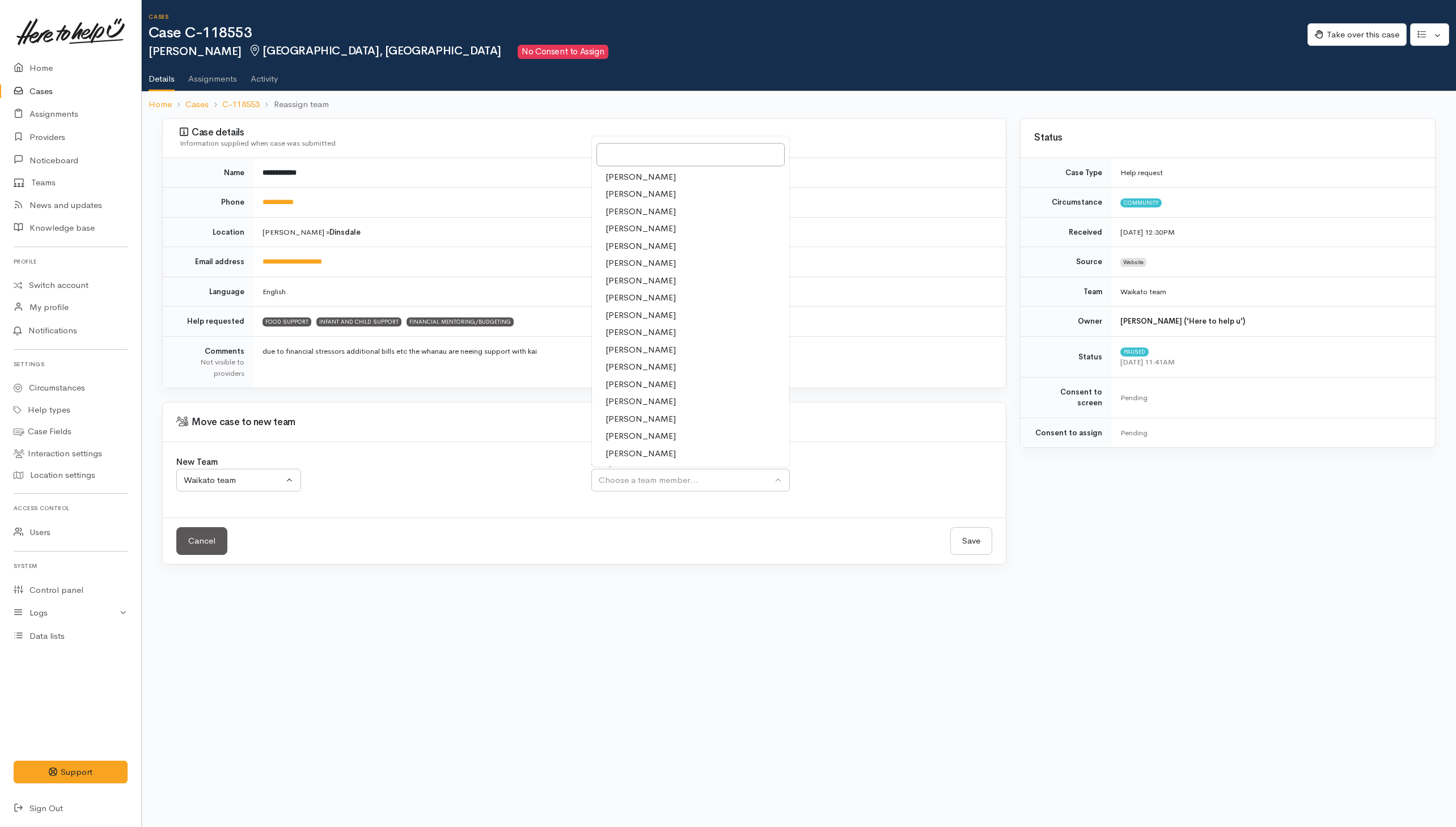
drag, startPoint x: 609, startPoint y: 337, endPoint x: 895, endPoint y: 453, distance: 308.6
click at [612, 337] on span "[PERSON_NAME]" at bounding box center [640, 333] width 70 height 13
select select "1759"
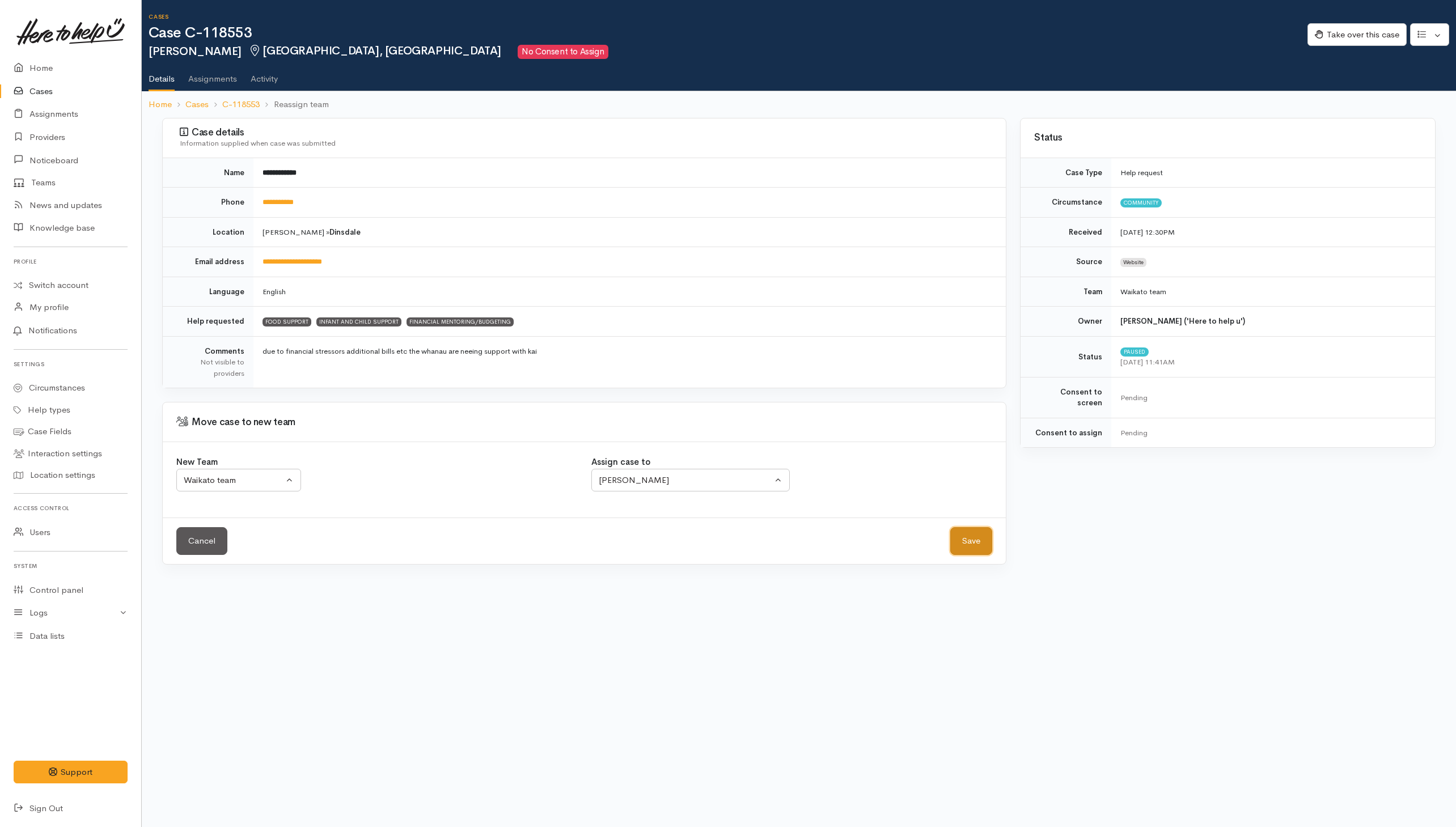
drag, startPoint x: 986, startPoint y: 538, endPoint x: 958, endPoint y: 540, distance: 28.1
click at [985, 539] on button "Save" at bounding box center [971, 541] width 42 height 28
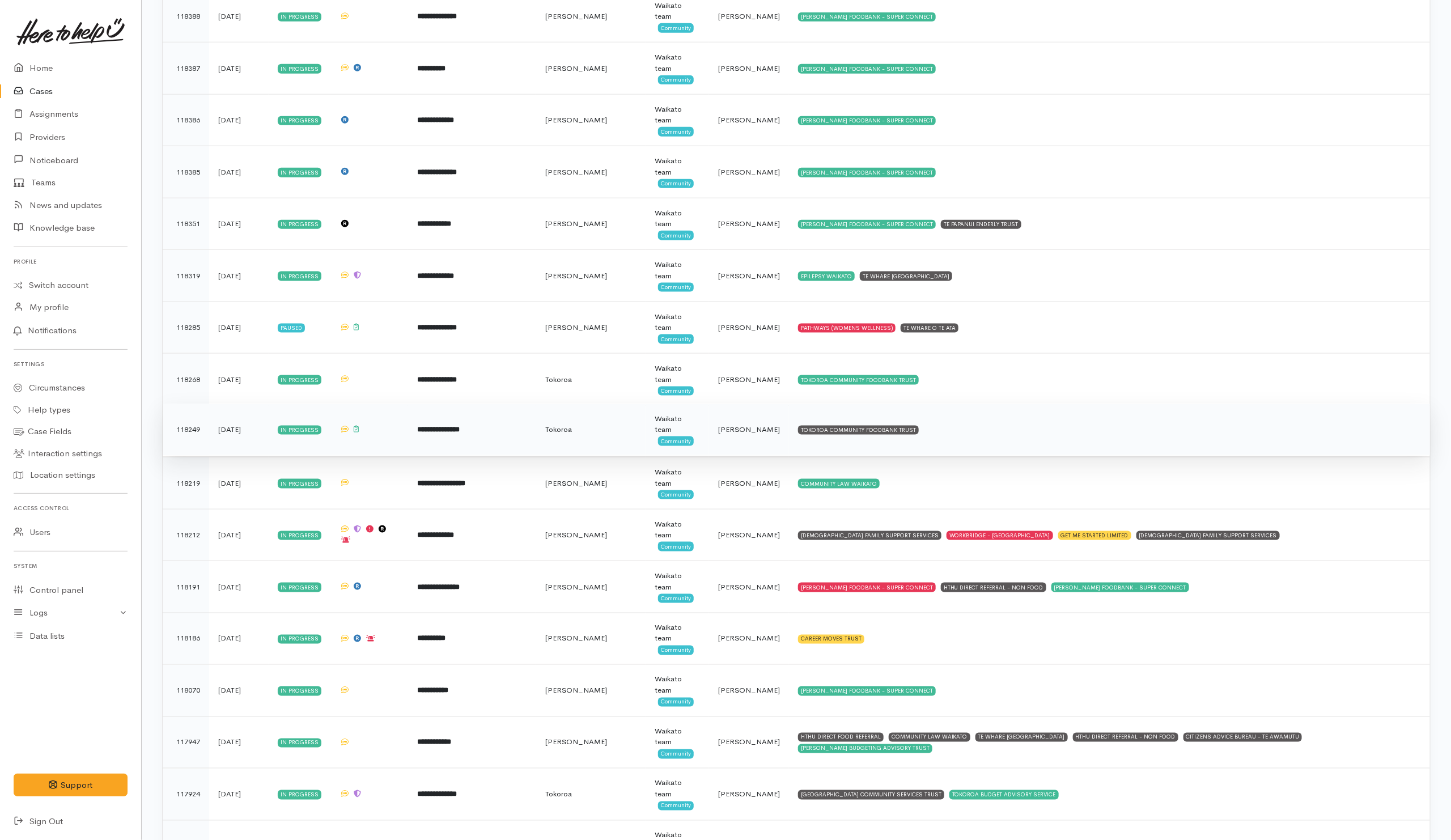
scroll to position [3912, 0]
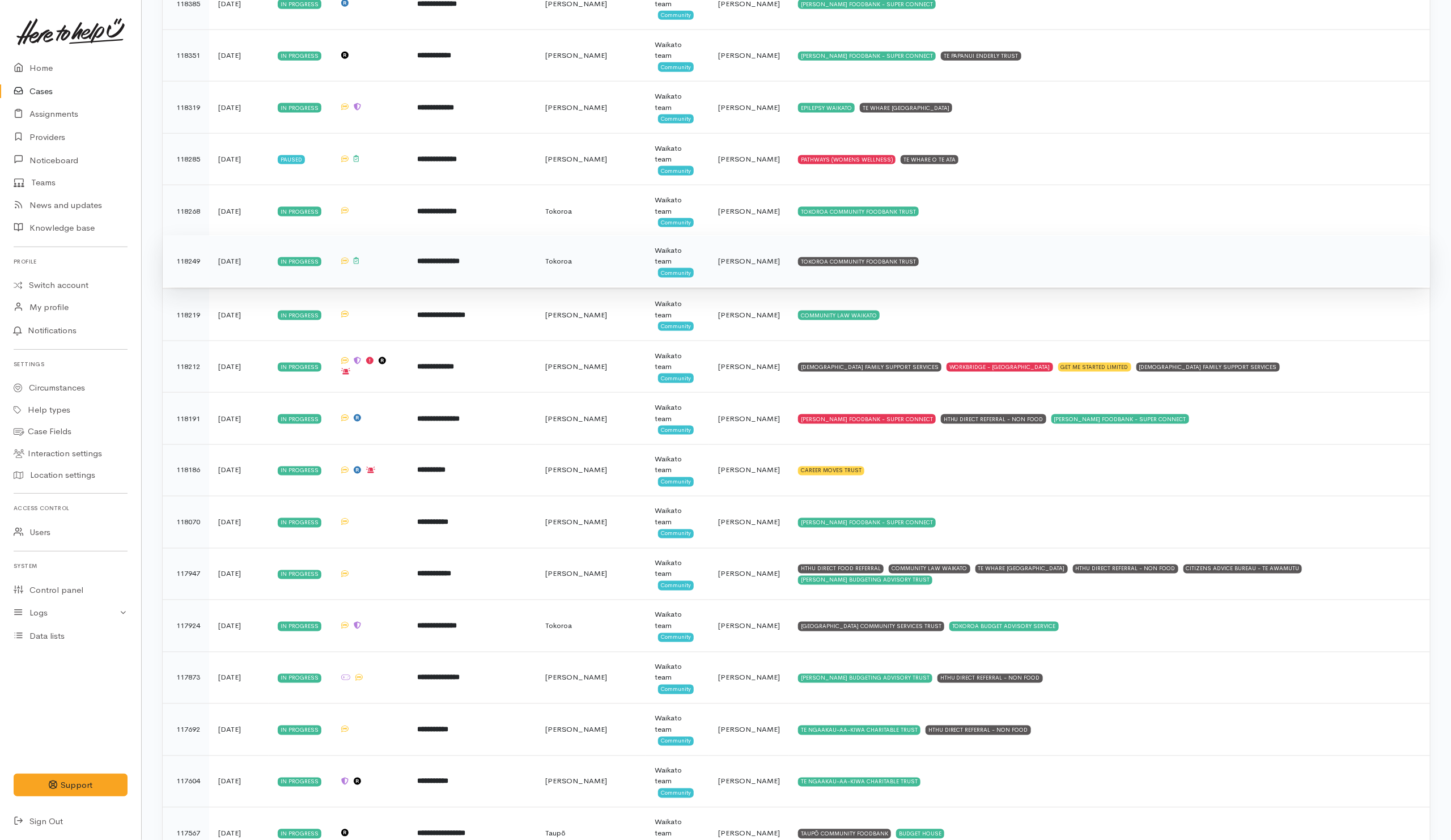
click at [1019, 287] on td "TOKOROA COMMUNITY FOODBANK TRUST" at bounding box center [1109, 261] width 641 height 52
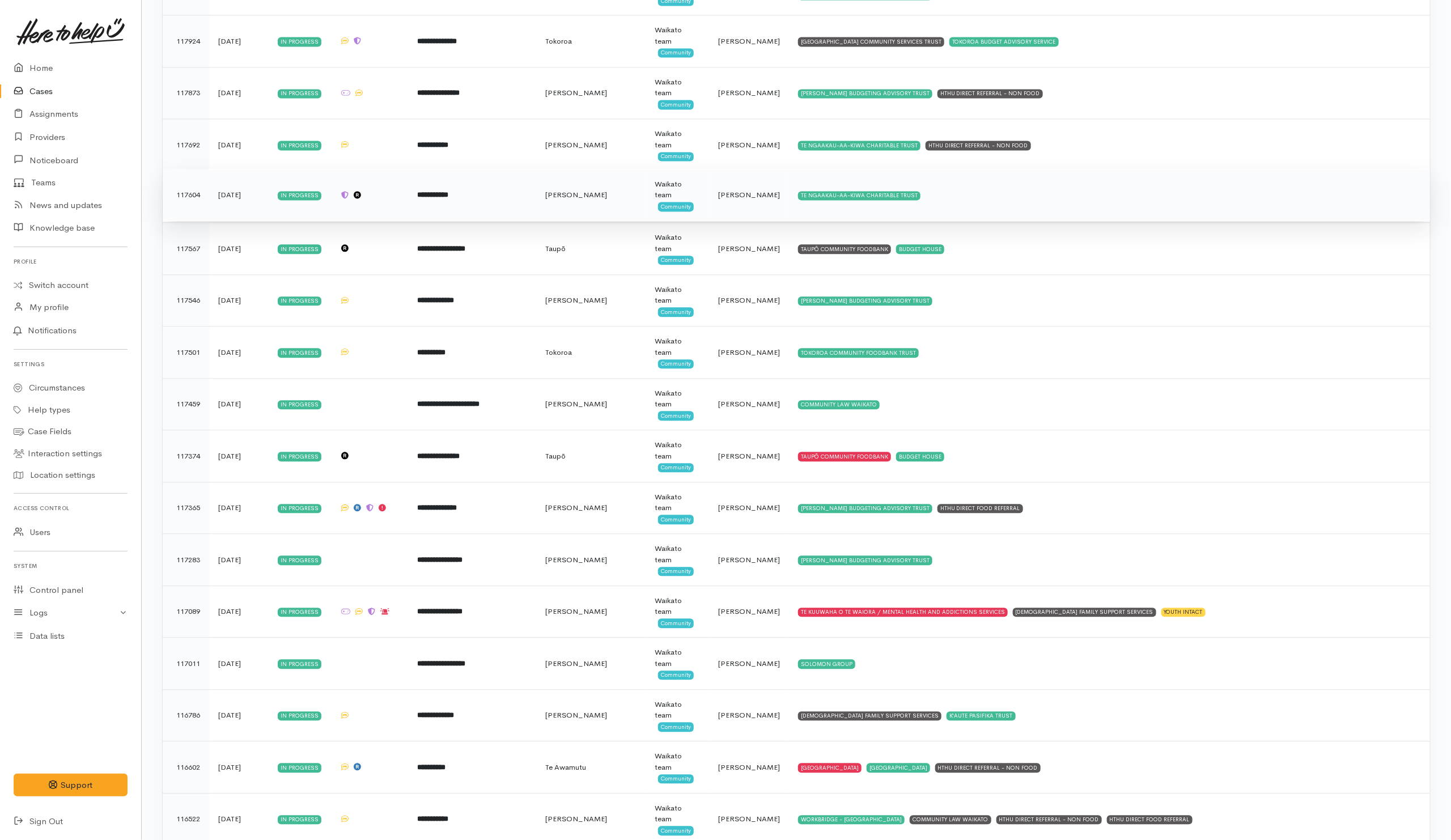
scroll to position [4564, 0]
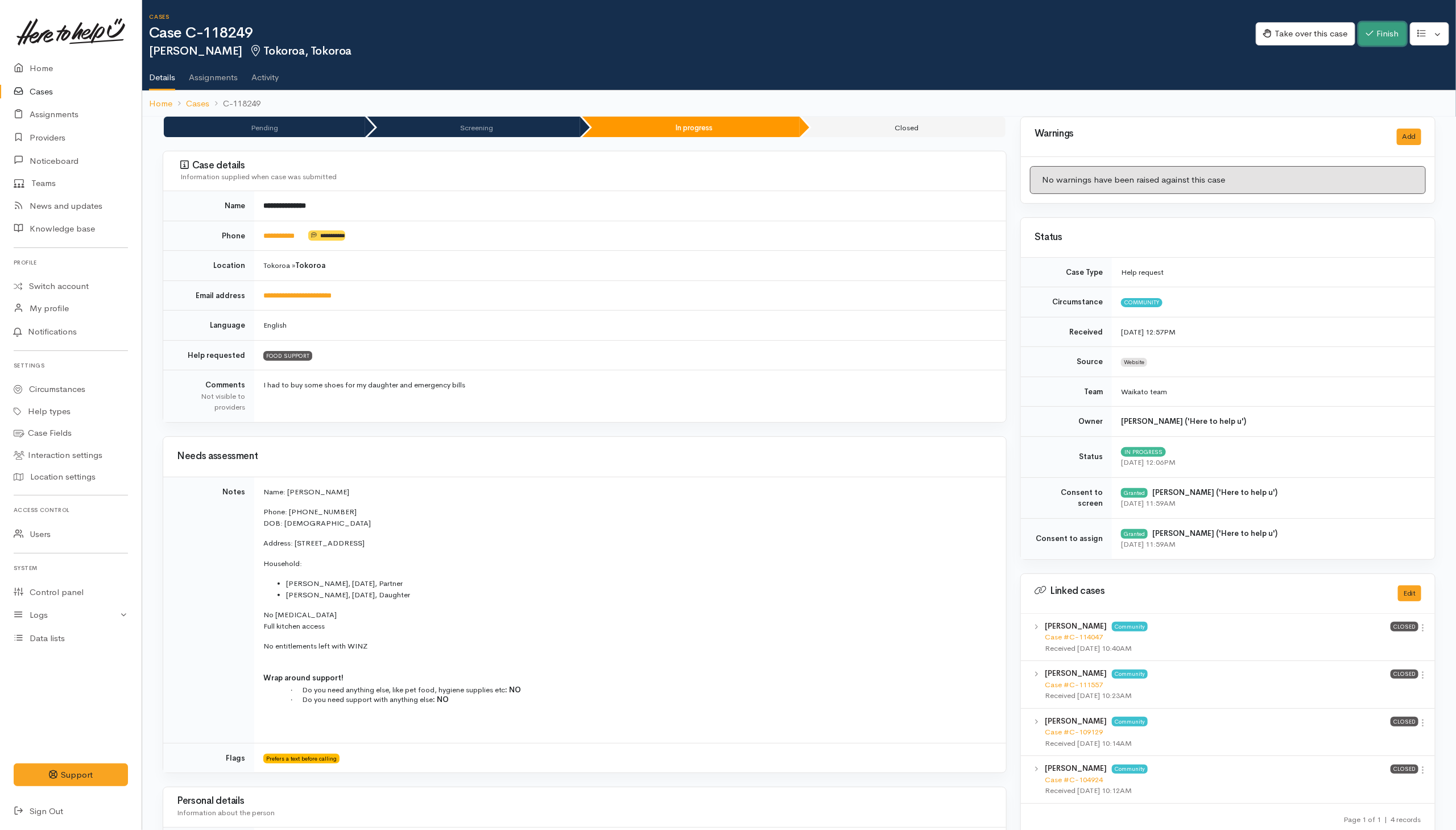
click at [1386, 32] on button "Finish" at bounding box center [1383, 34] width 48 height 23
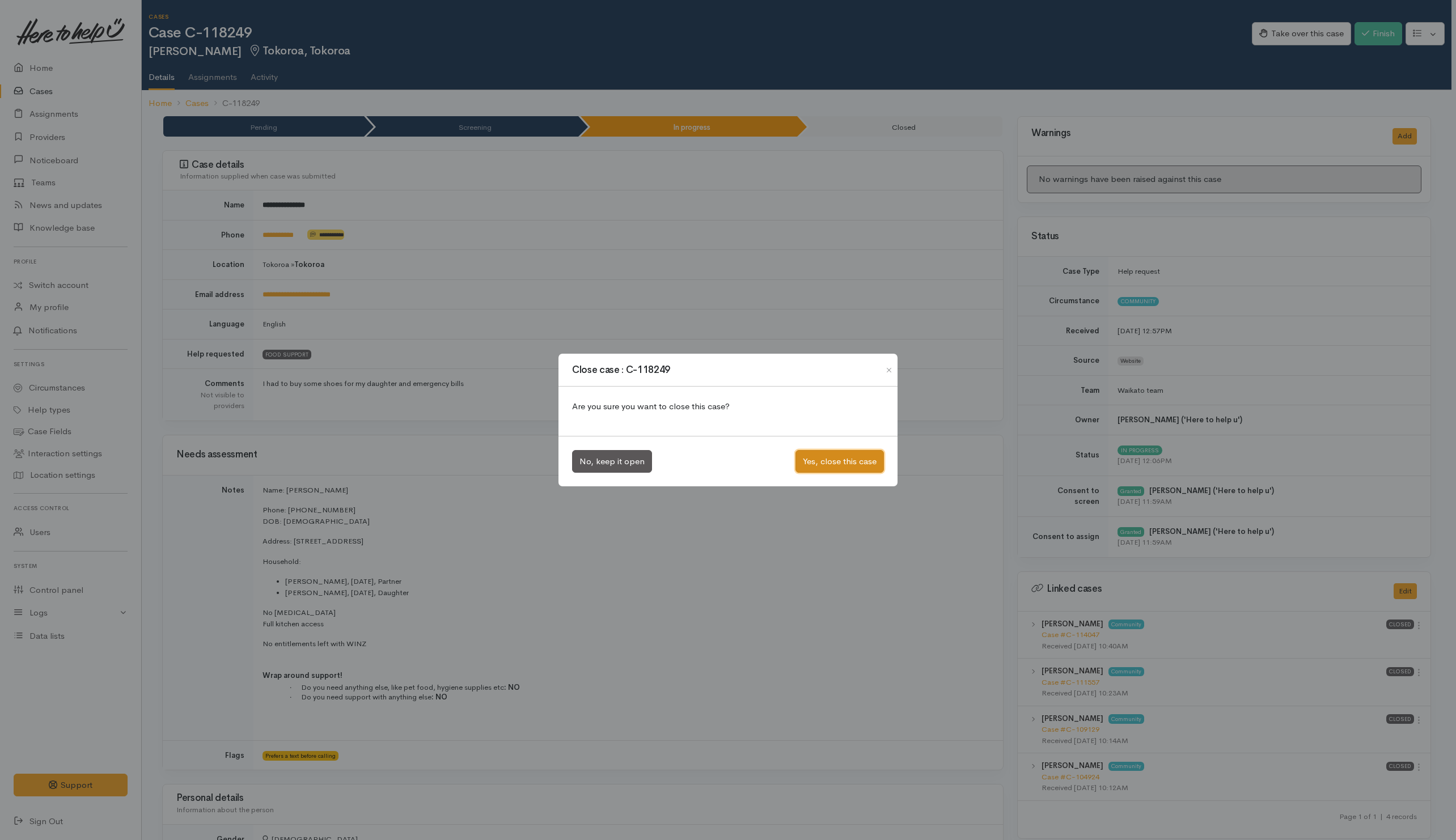
click at [851, 464] on button "Yes, close this case" at bounding box center [840, 462] width 88 height 23
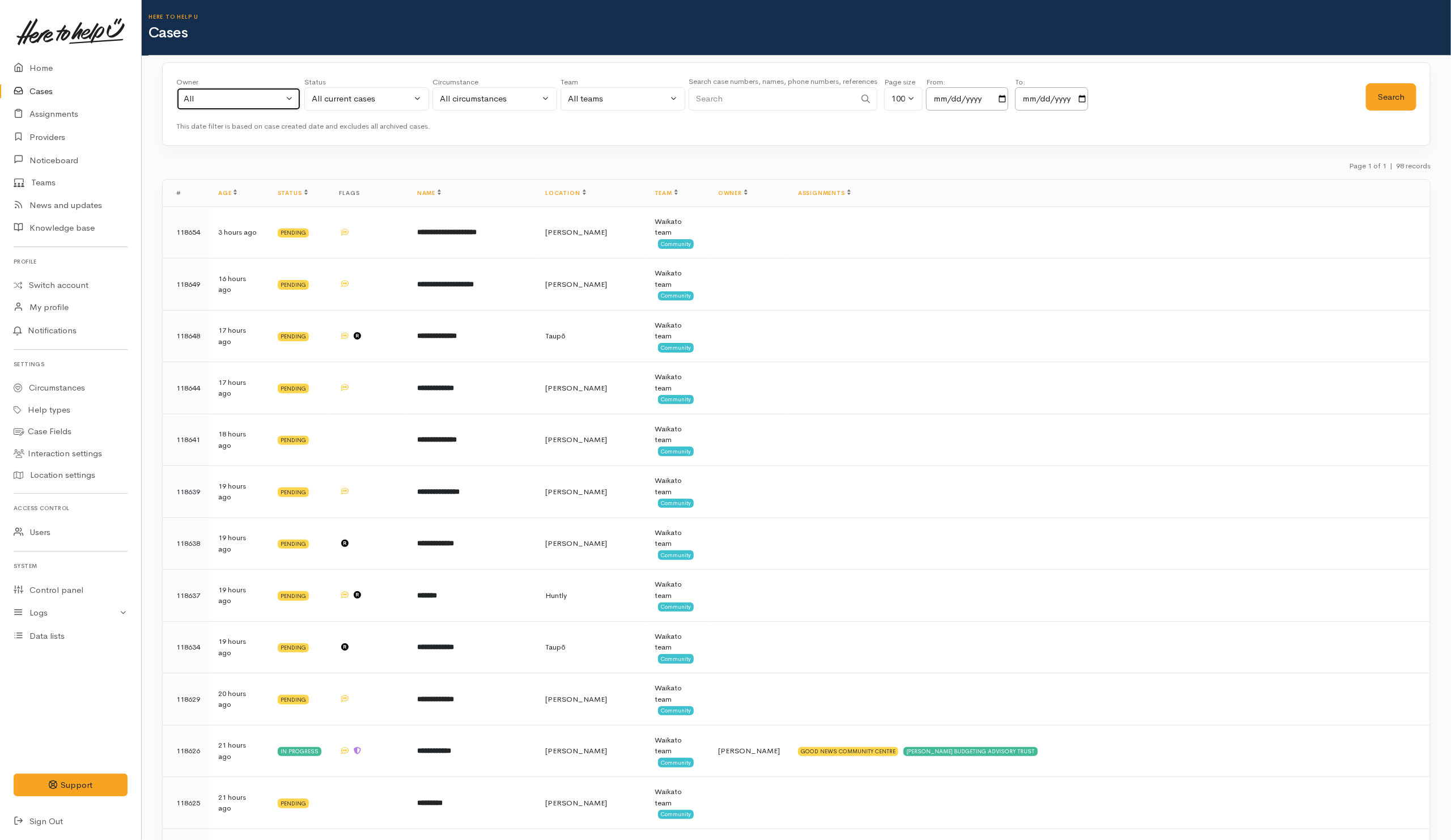
drag, startPoint x: 258, startPoint y: 104, endPoint x: 257, endPoint y: 112, distance: 8.1
click at [258, 104] on div "All" at bounding box center [234, 99] width 100 height 13
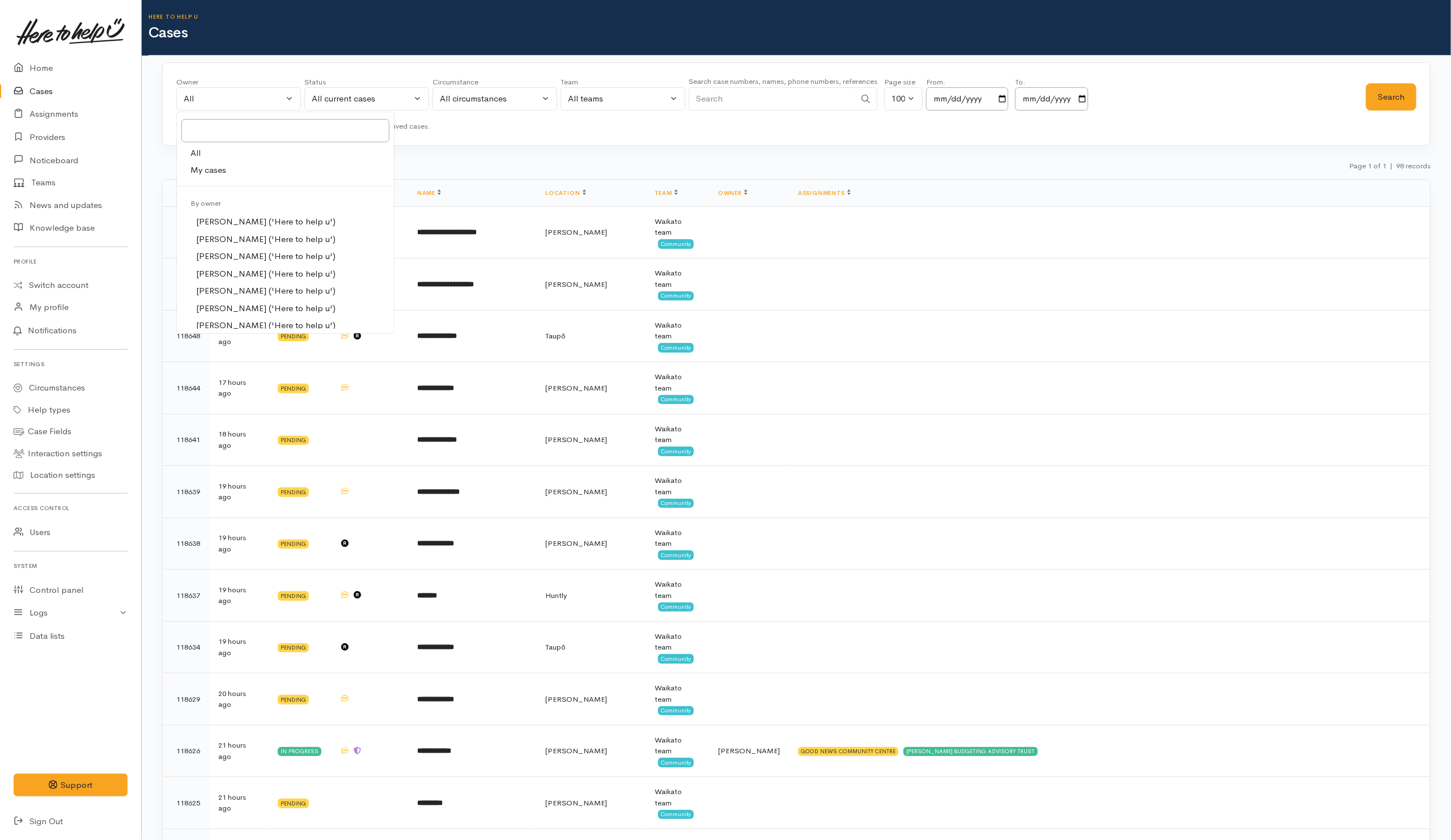
drag, startPoint x: 243, startPoint y: 172, endPoint x: 416, endPoint y: 170, distance: 173.0
click at [245, 171] on link "My cases" at bounding box center [285, 170] width 217 height 18
select select "202"
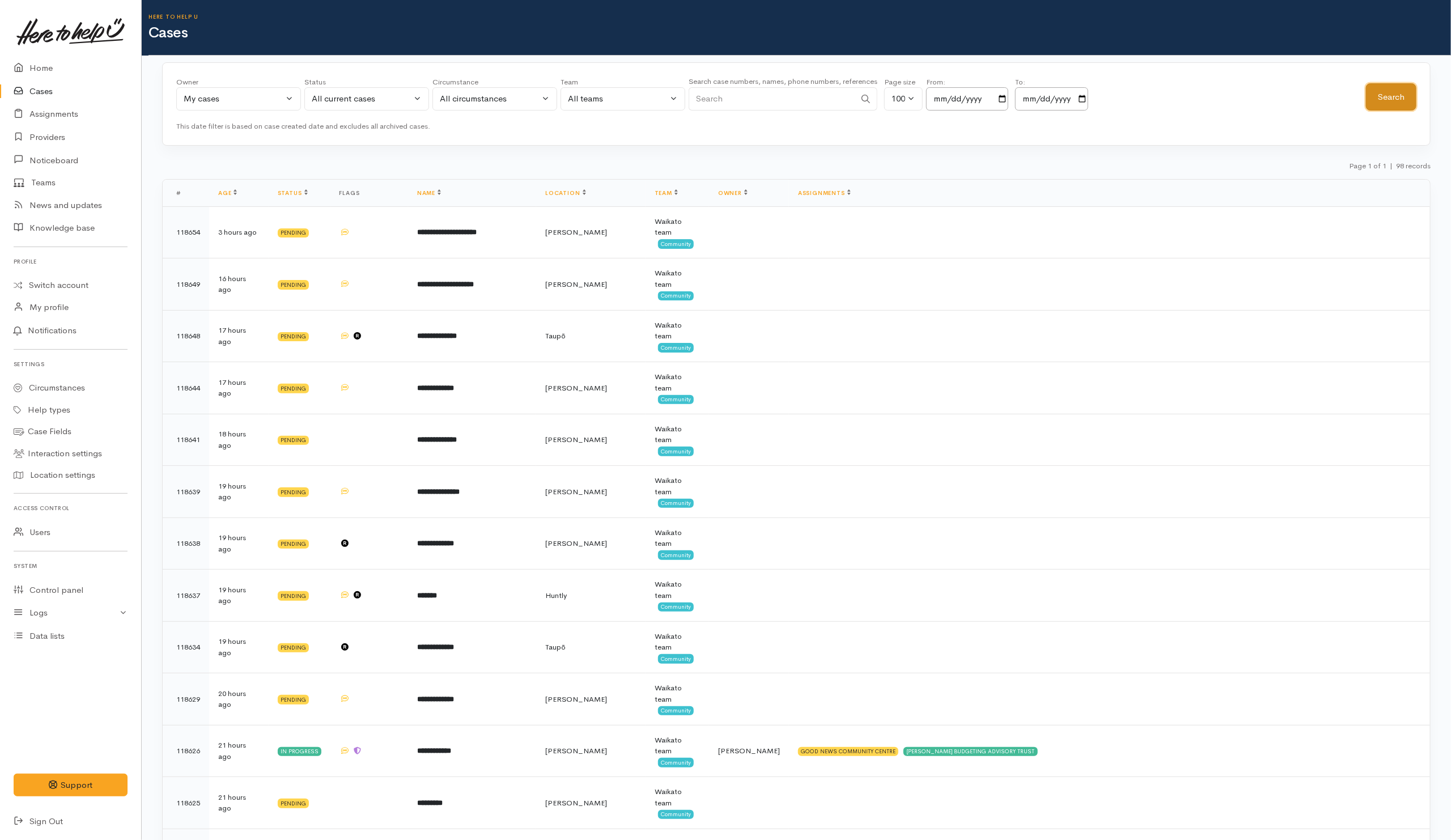
drag, startPoint x: 1403, startPoint y: 100, endPoint x: 1349, endPoint y: 117, distance: 56.6
click at [1402, 100] on button "Search" at bounding box center [1391, 97] width 50 height 28
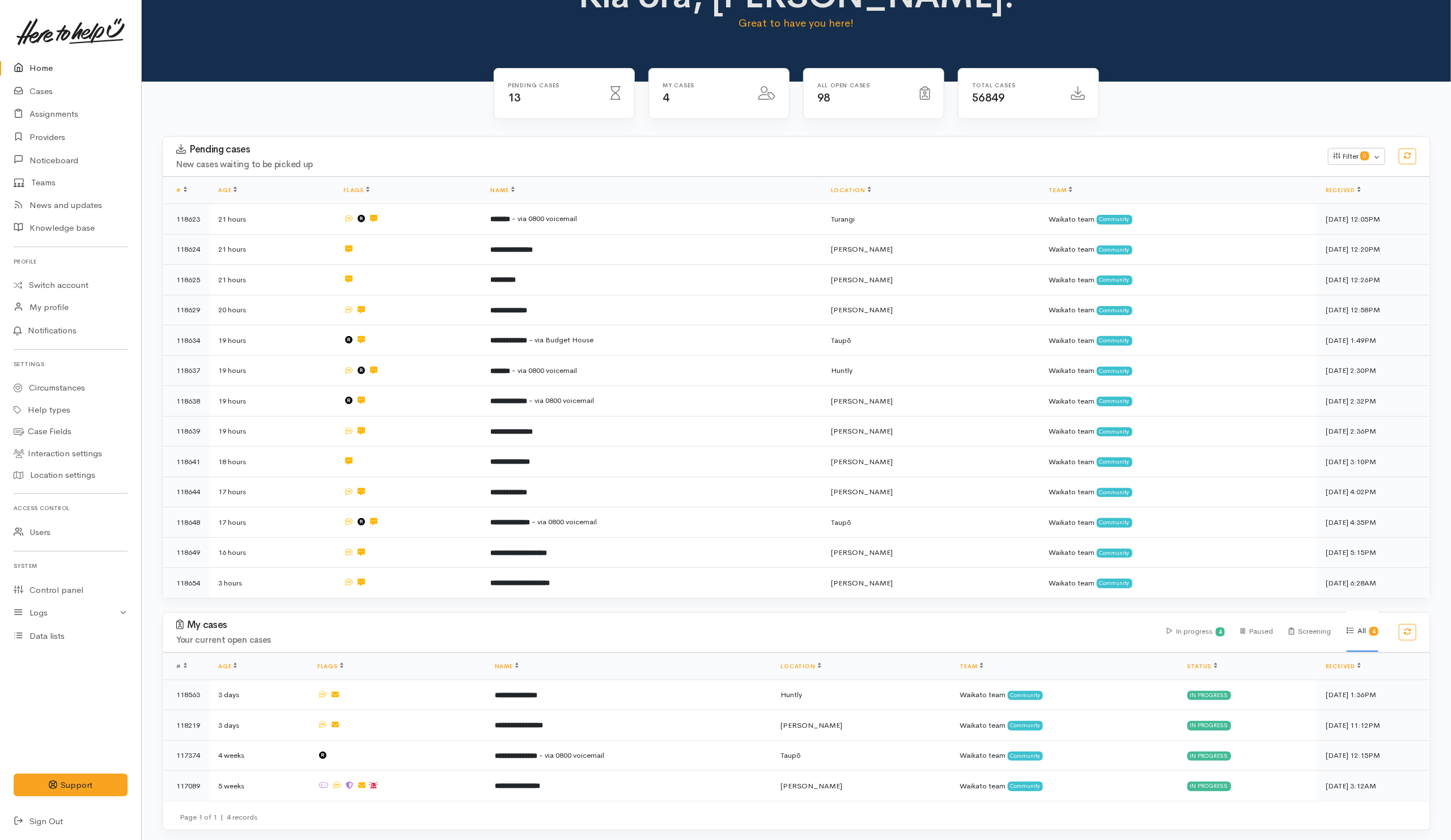
scroll to position [46, 0]
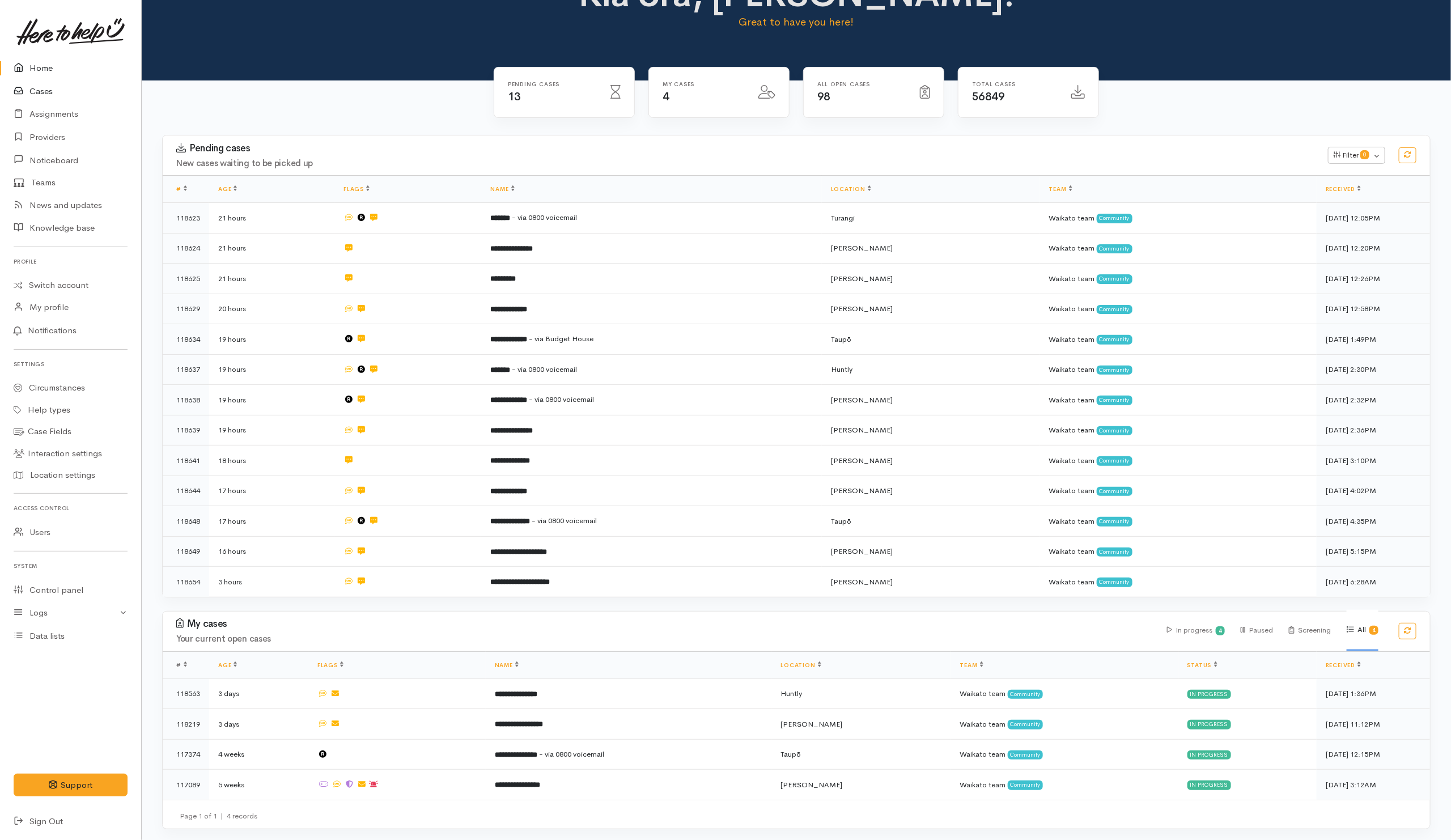
click at [43, 85] on link "Cases" at bounding box center [70, 92] width 141 height 23
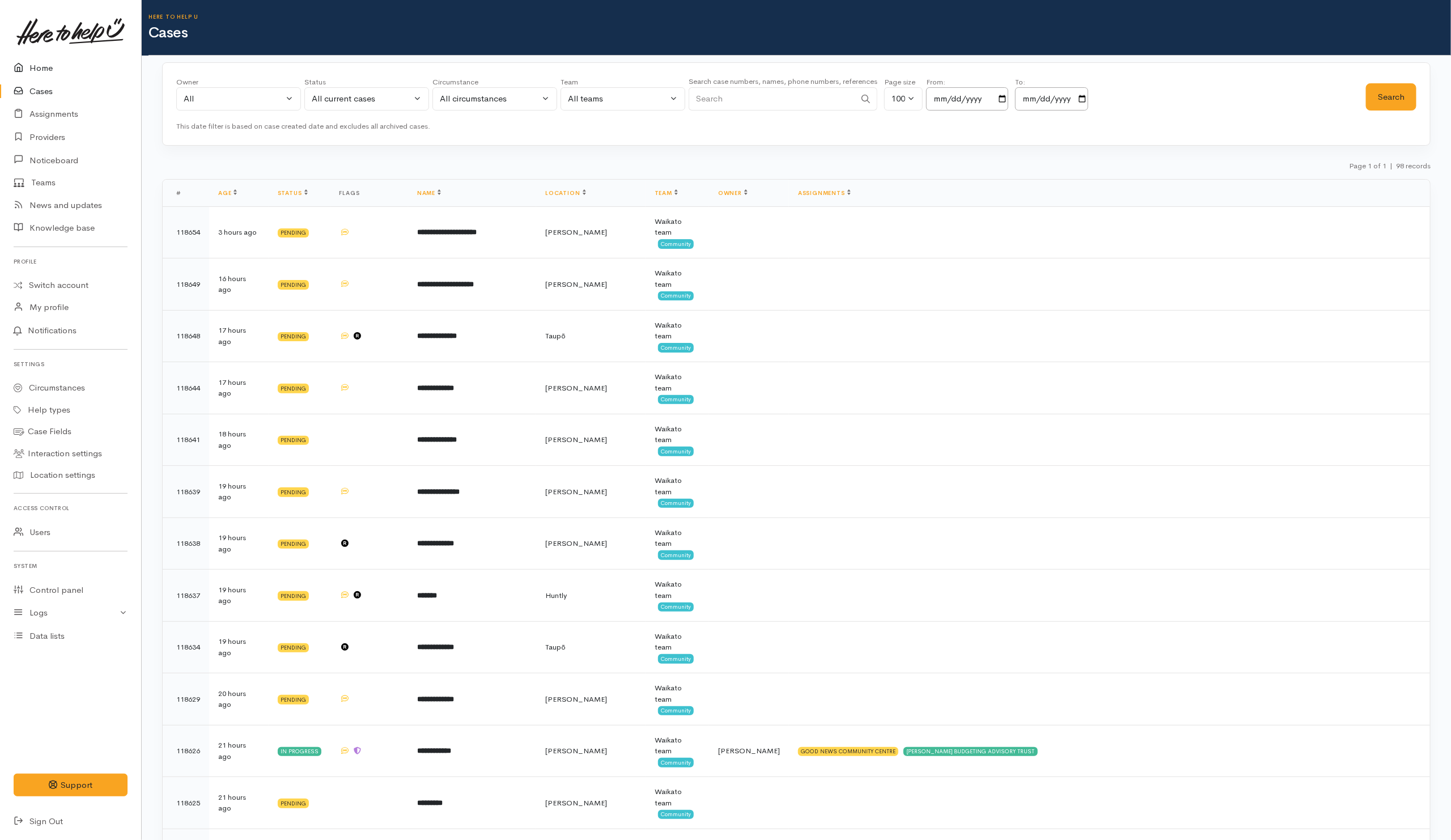
click at [36, 60] on link "Home" at bounding box center [70, 68] width 141 height 23
